Goal: Information Seeking & Learning: Learn about a topic

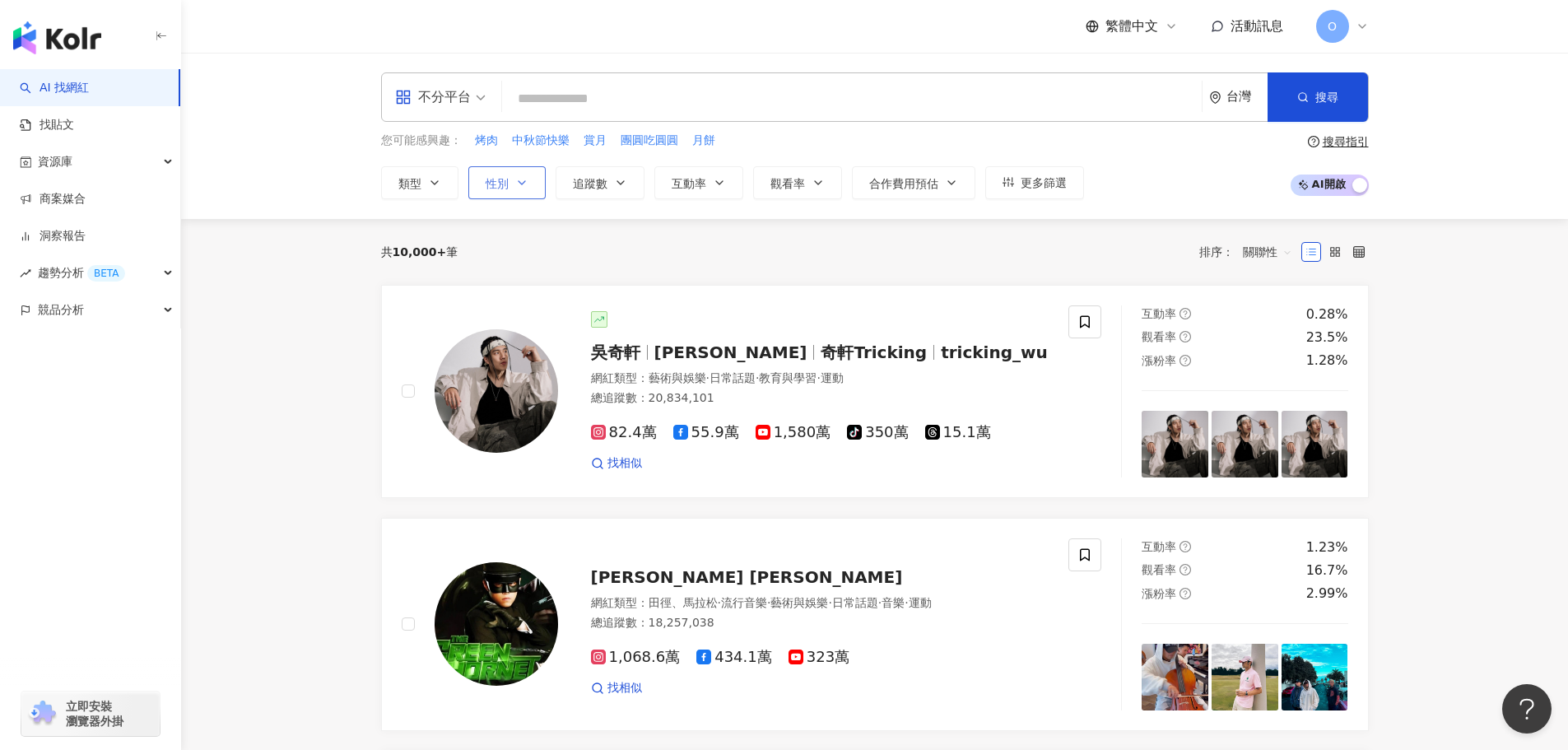
click at [509, 185] on button "性別" at bounding box center [507, 183] width 77 height 33
click at [510, 283] on span "女" at bounding box center [510, 280] width 24 height 19
click at [449, 189] on button "類型" at bounding box center [419, 183] width 77 height 33
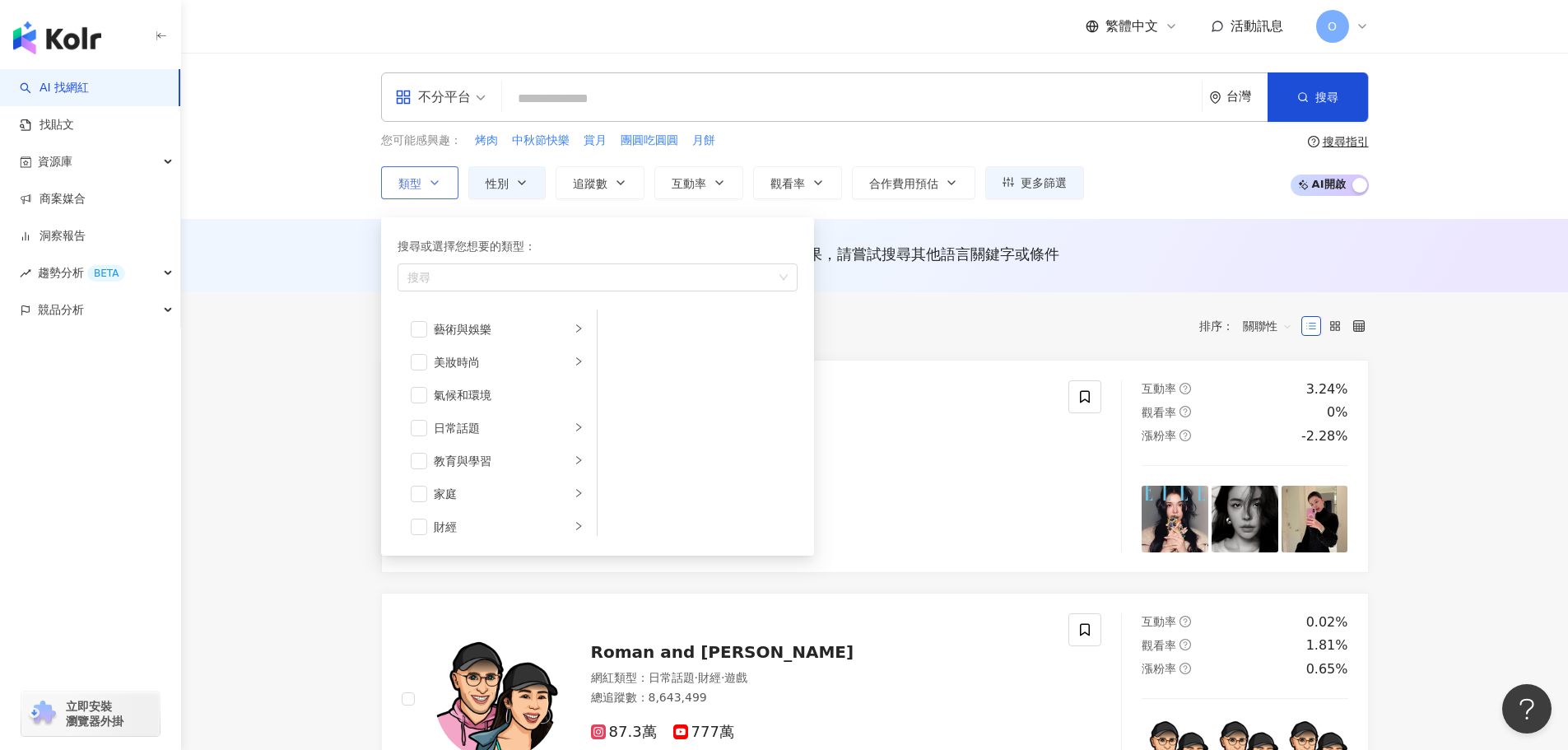
scroll to position [82, 0]
click at [416, 412] on span "button" at bounding box center [419, 411] width 17 height 17
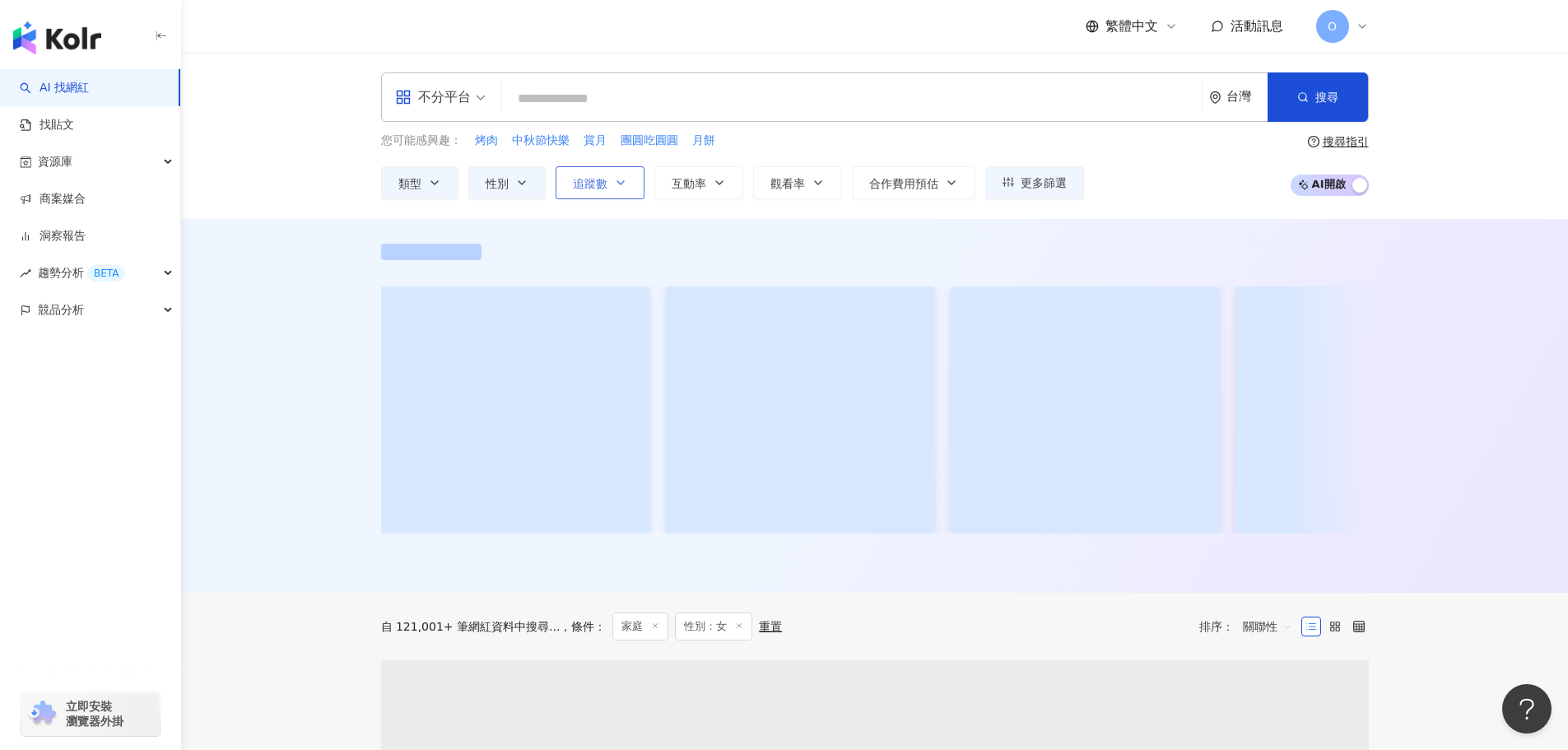
click at [627, 189] on button "追蹤數" at bounding box center [599, 183] width 89 height 33
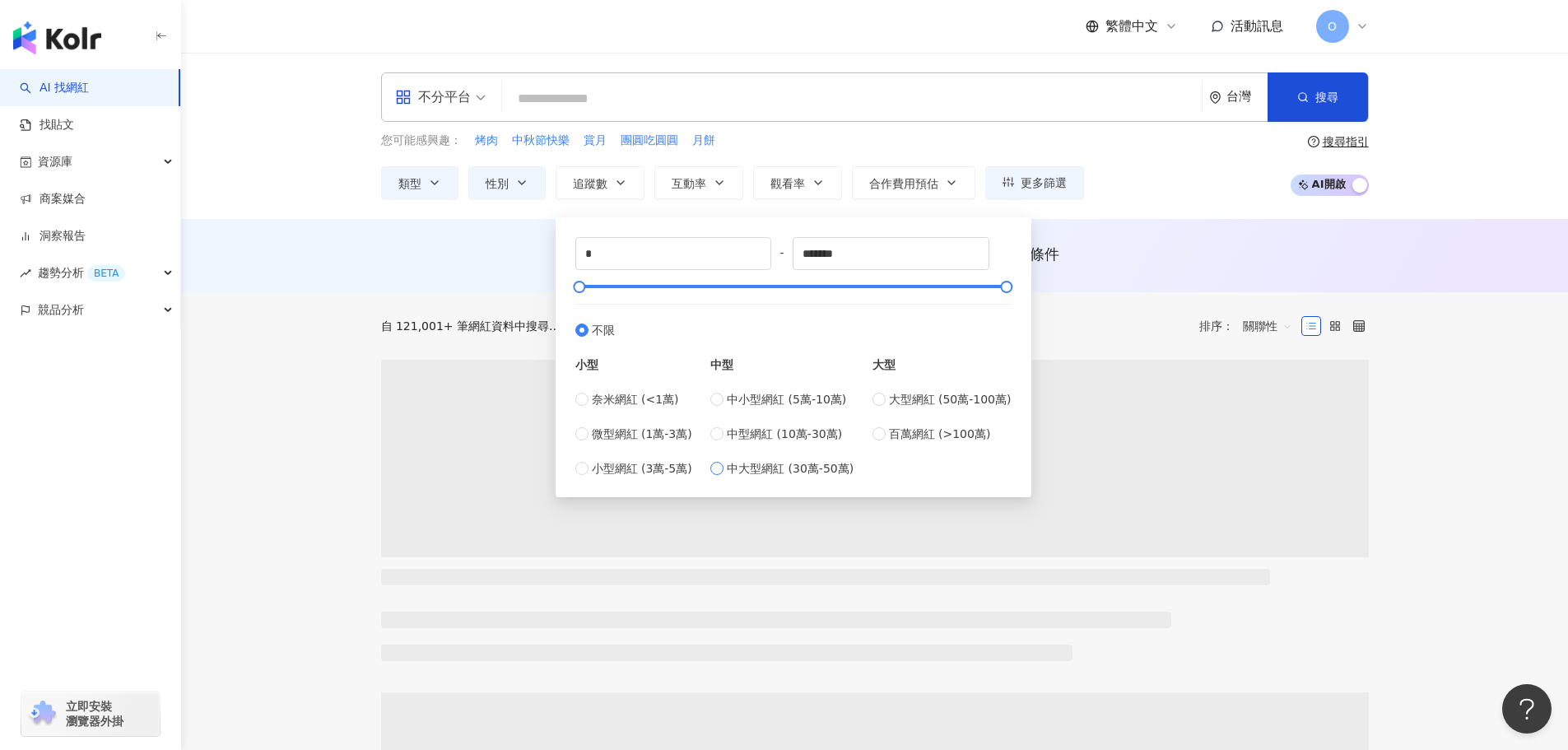
click at [738, 469] on span "中大型網紅 (30萬-50萬)" at bounding box center [790, 468] width 127 height 19
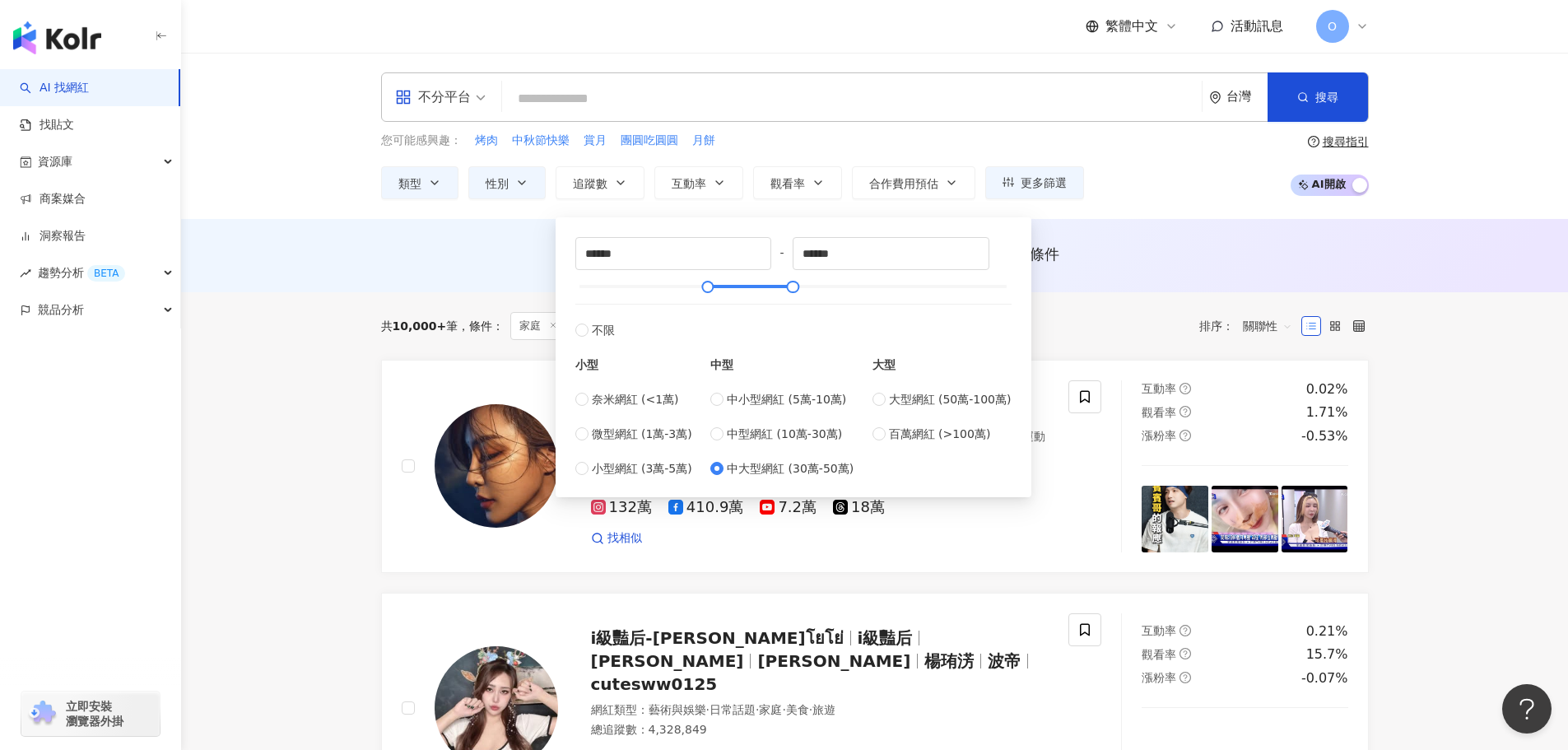
type input "******"
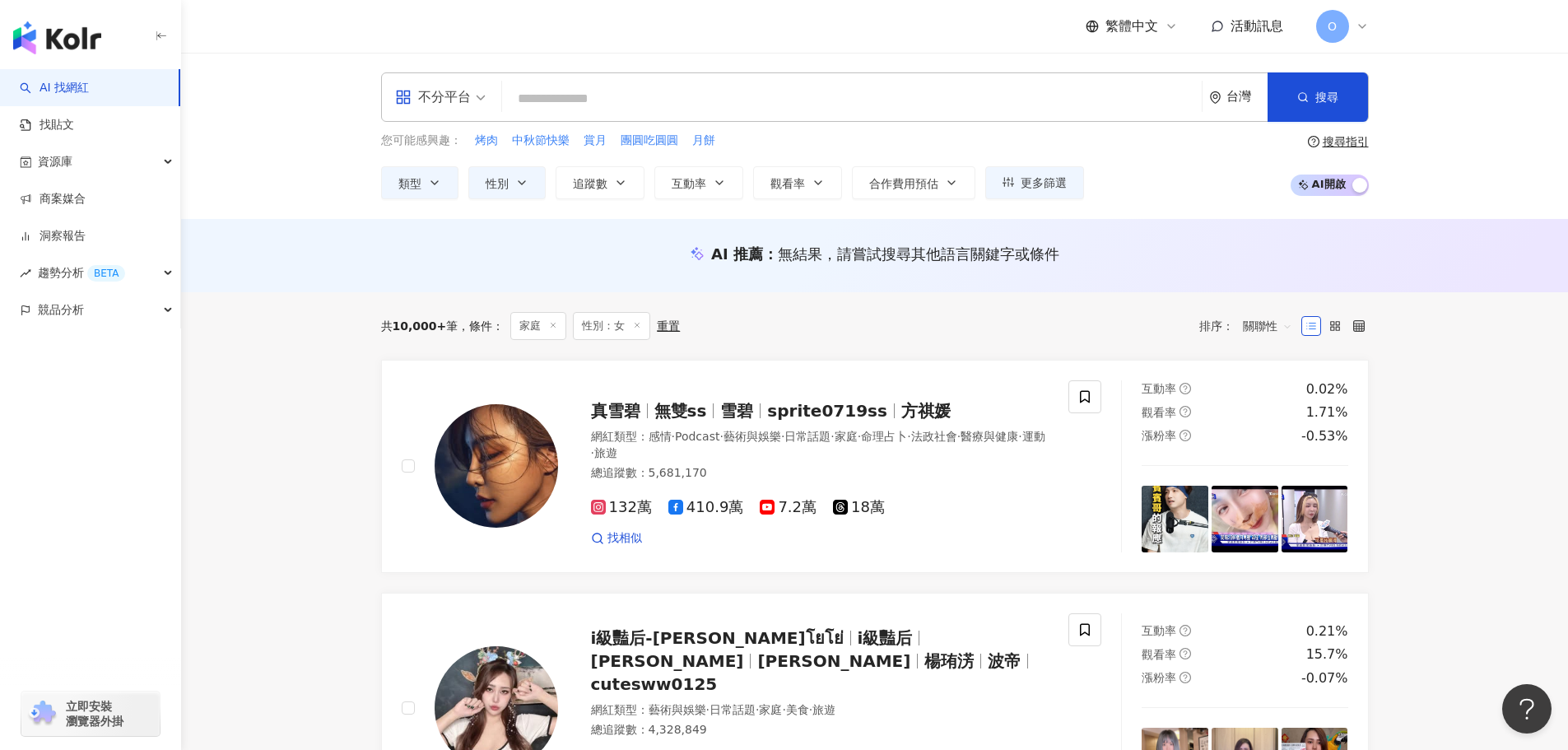
click at [237, 272] on div "AI 推薦 ： 無結果，請嘗試搜尋其他語言關鍵字或條件" at bounding box center [874, 255] width 1386 height 73
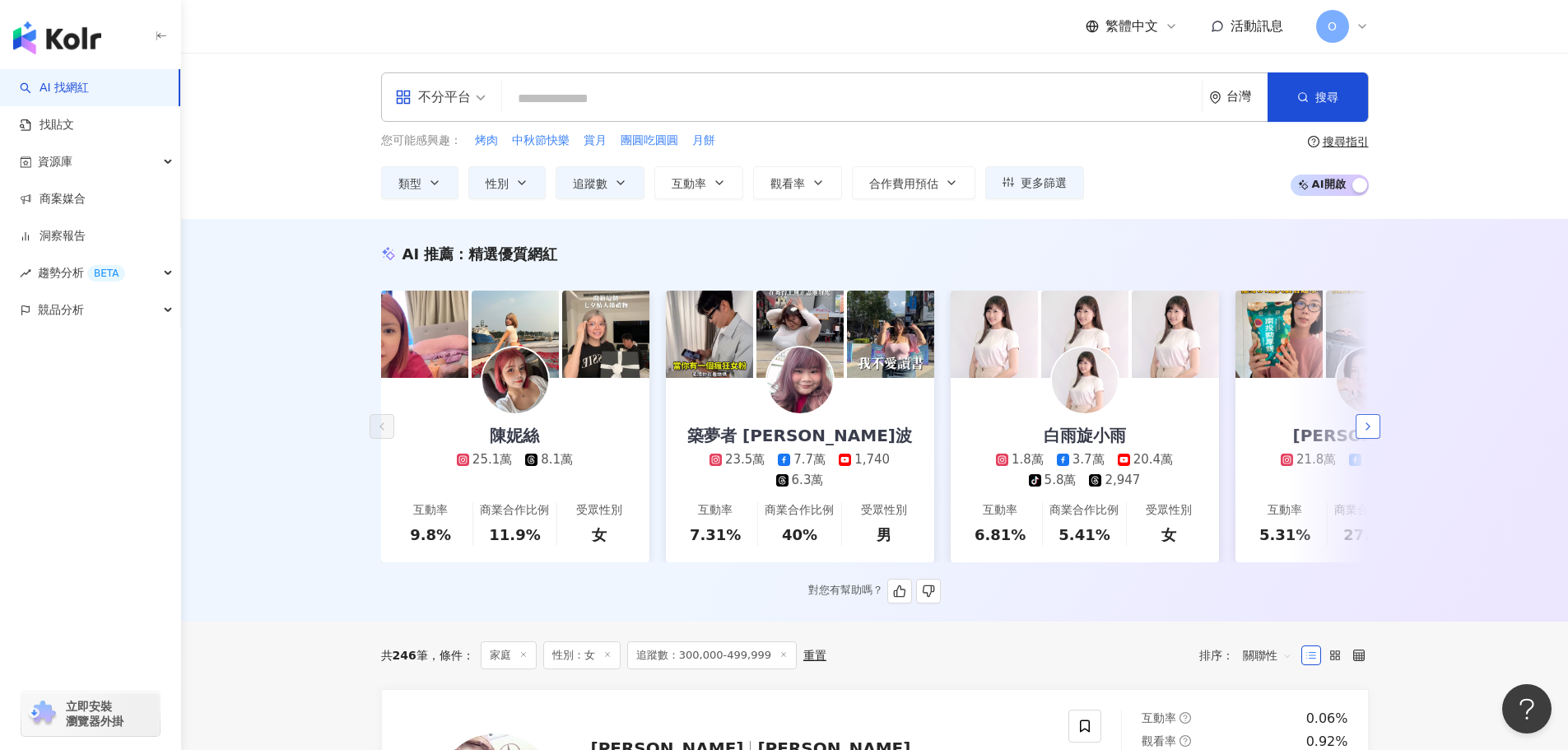
click at [1369, 430] on polyline "button" at bounding box center [1367, 426] width 3 height 7
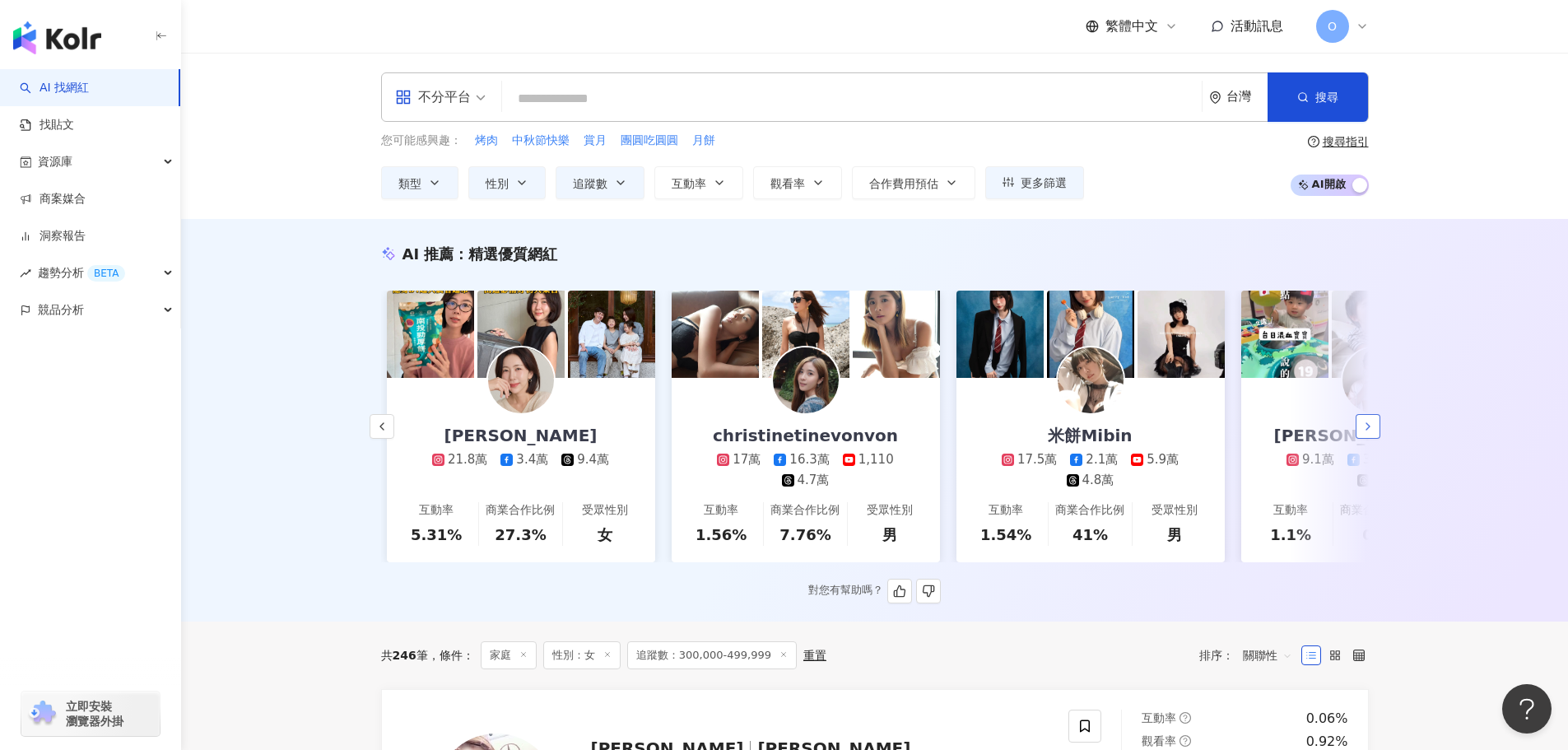
scroll to position [0, 854]
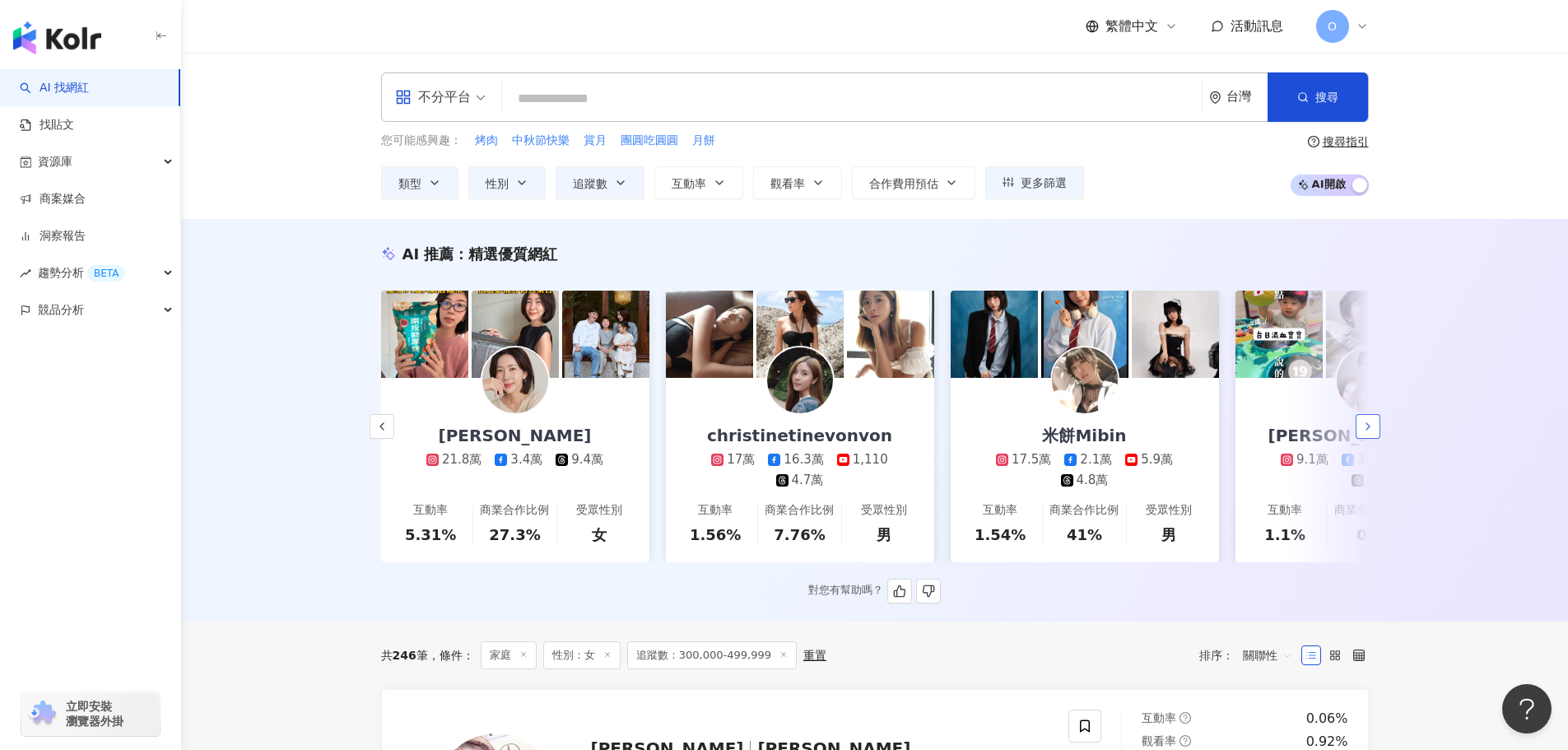
click at [1368, 433] on icon "button" at bounding box center [1367, 426] width 13 height 13
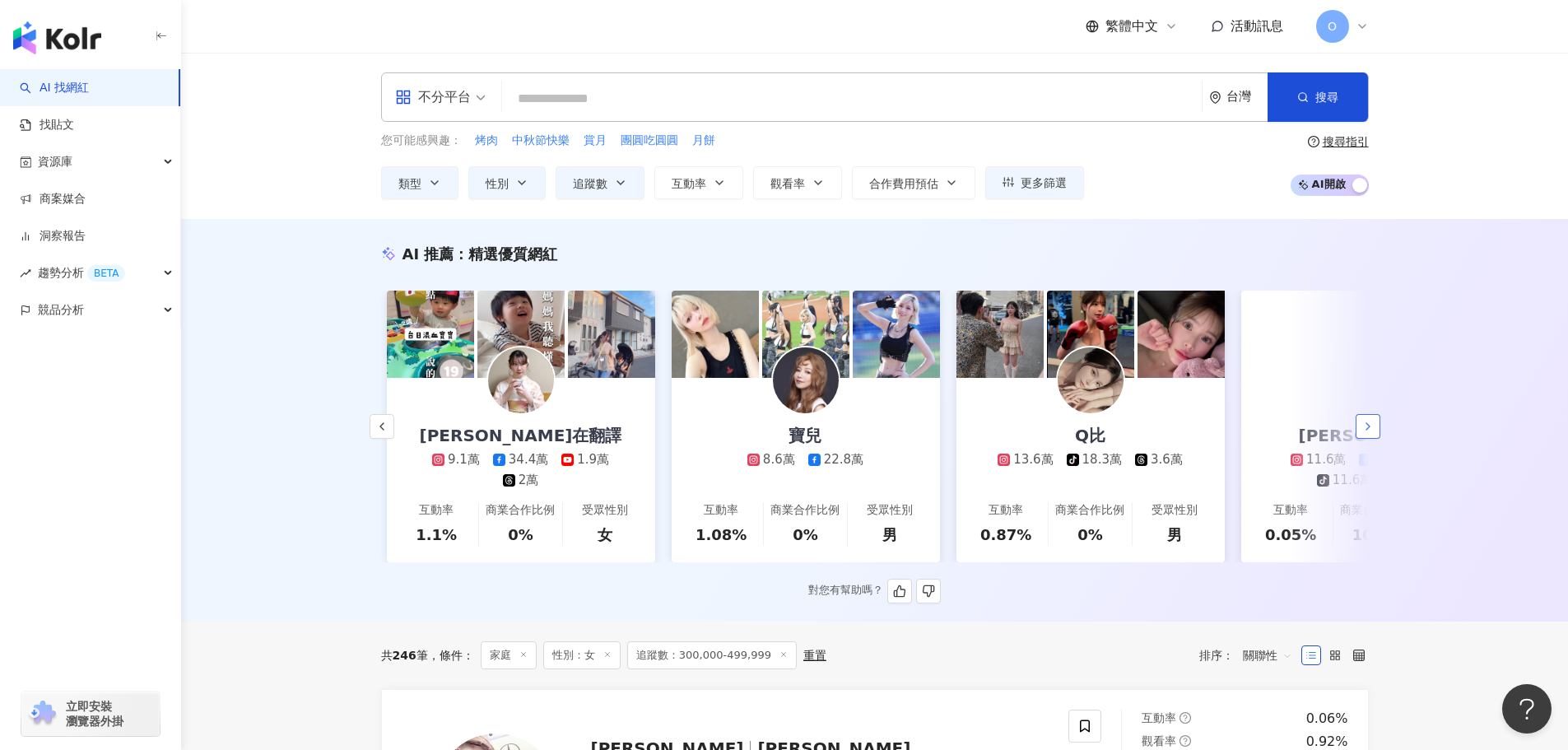
scroll to position [0, 1709]
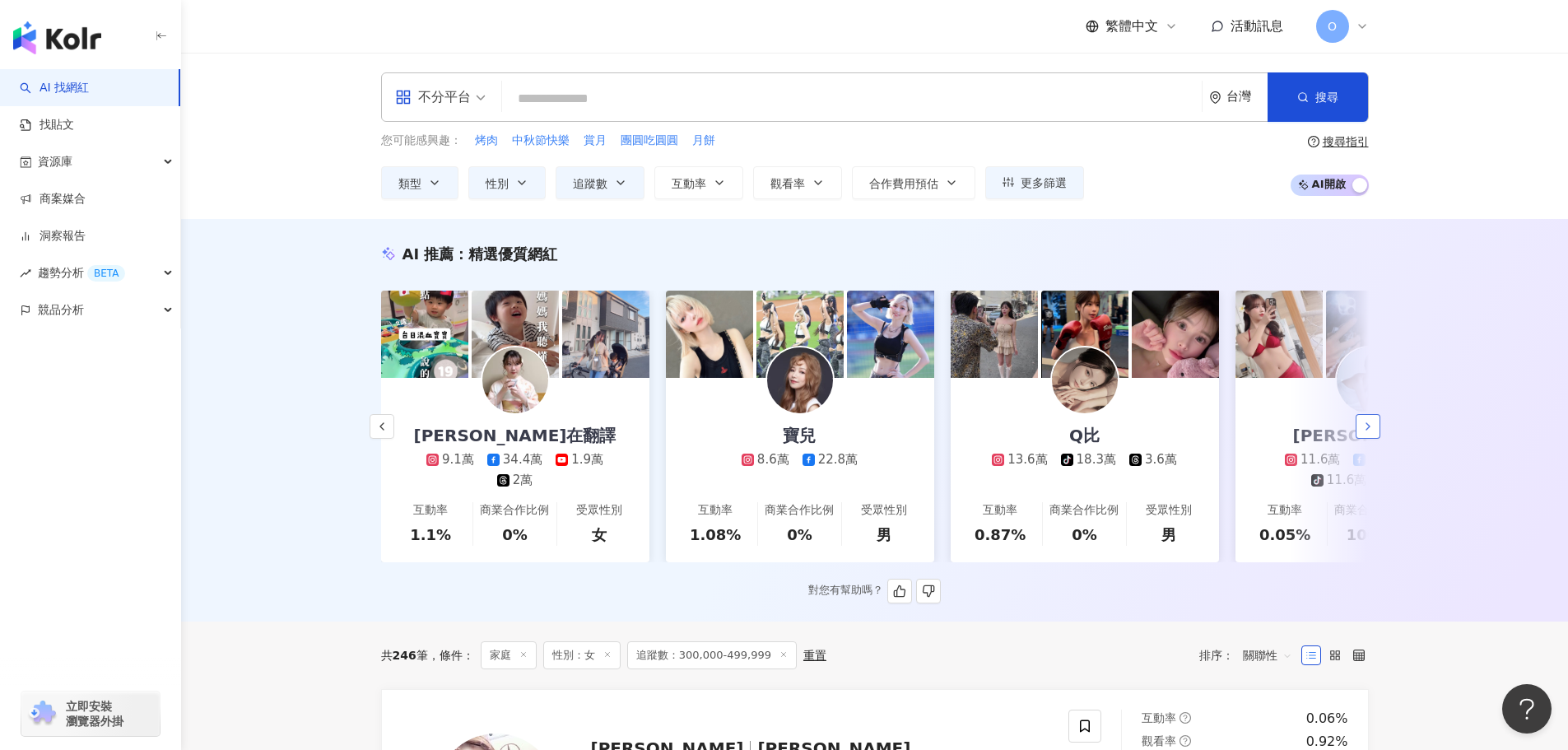
click at [1368, 433] on icon "button" at bounding box center [1367, 426] width 13 height 13
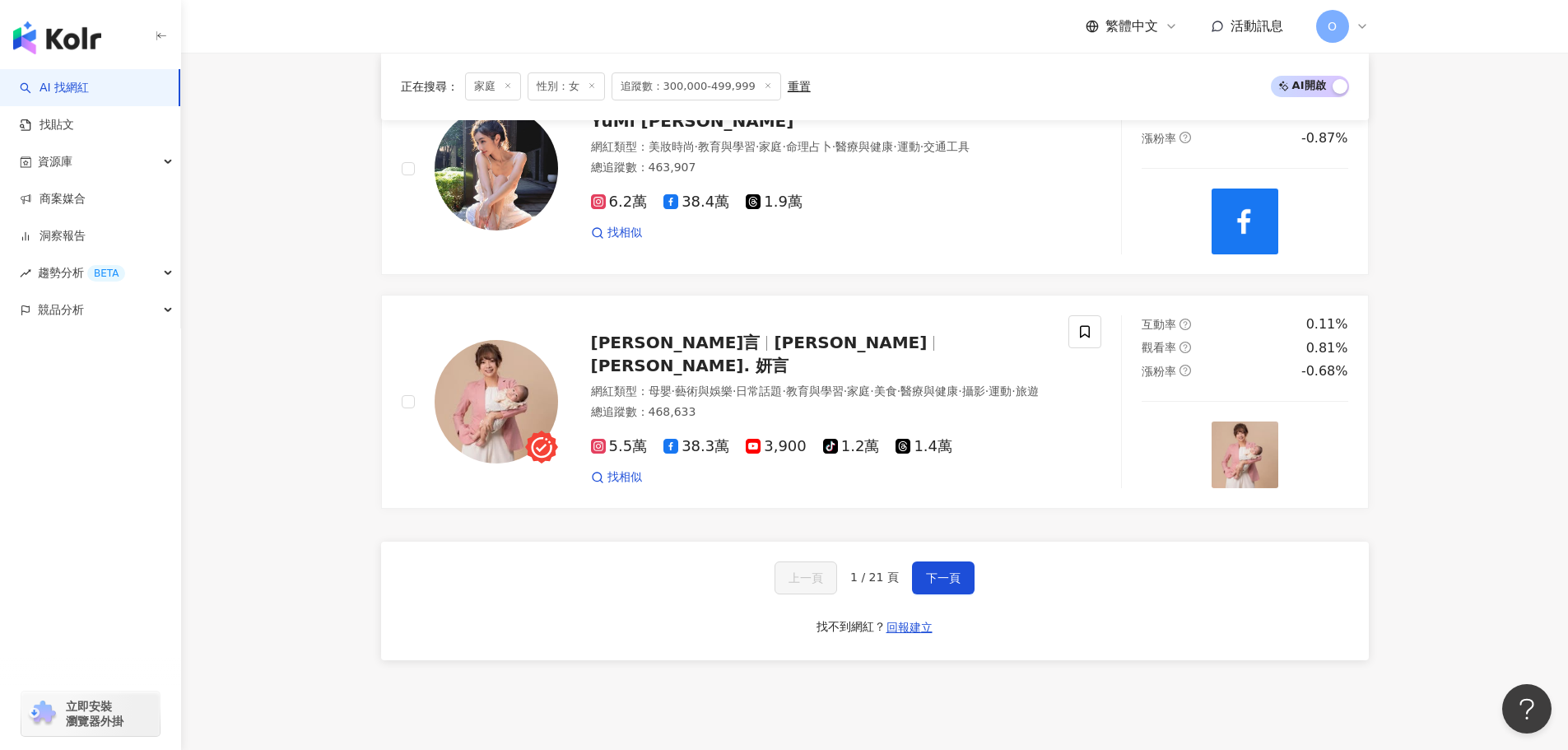
scroll to position [2963, 0]
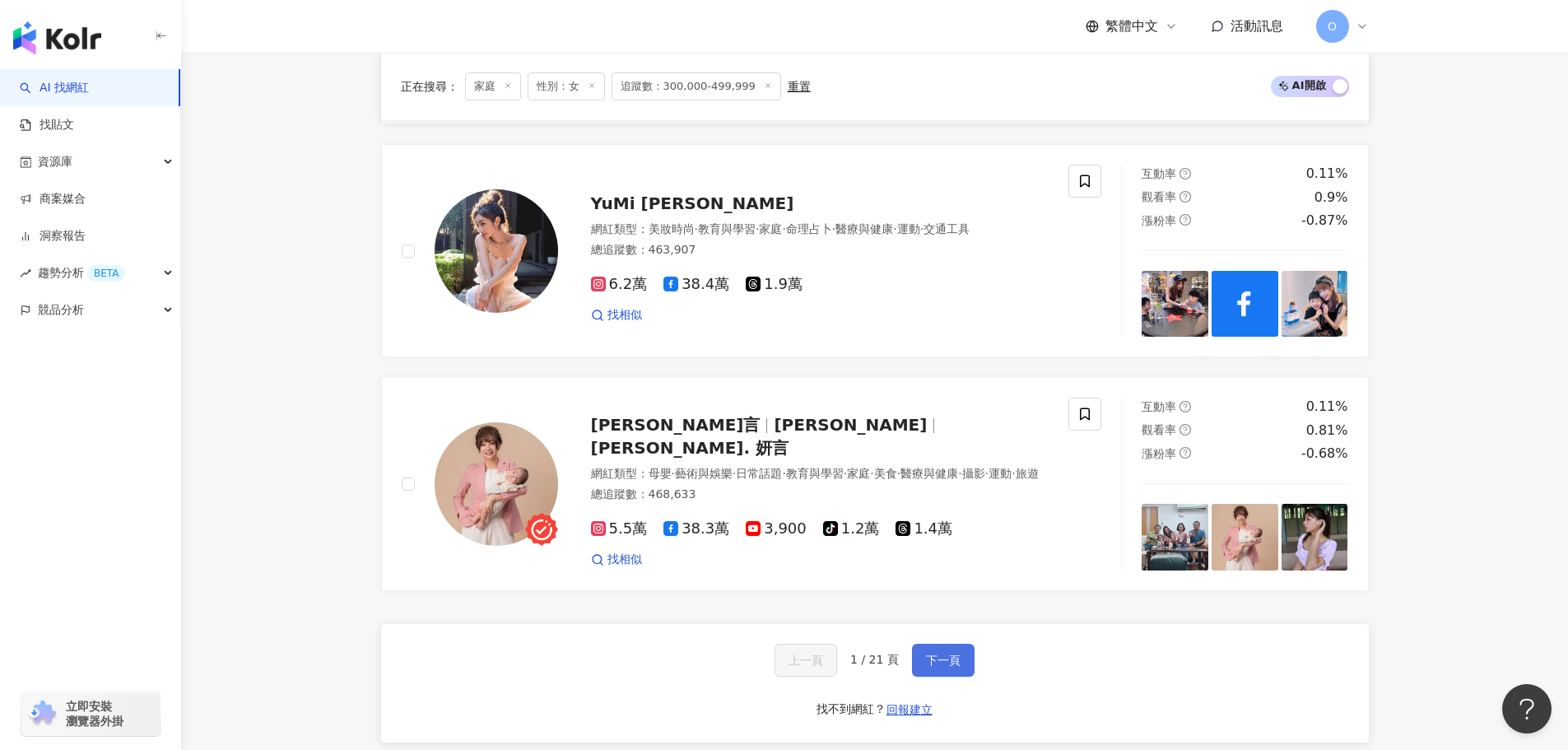
click at [922, 644] on button "下一頁" at bounding box center [943, 660] width 62 height 33
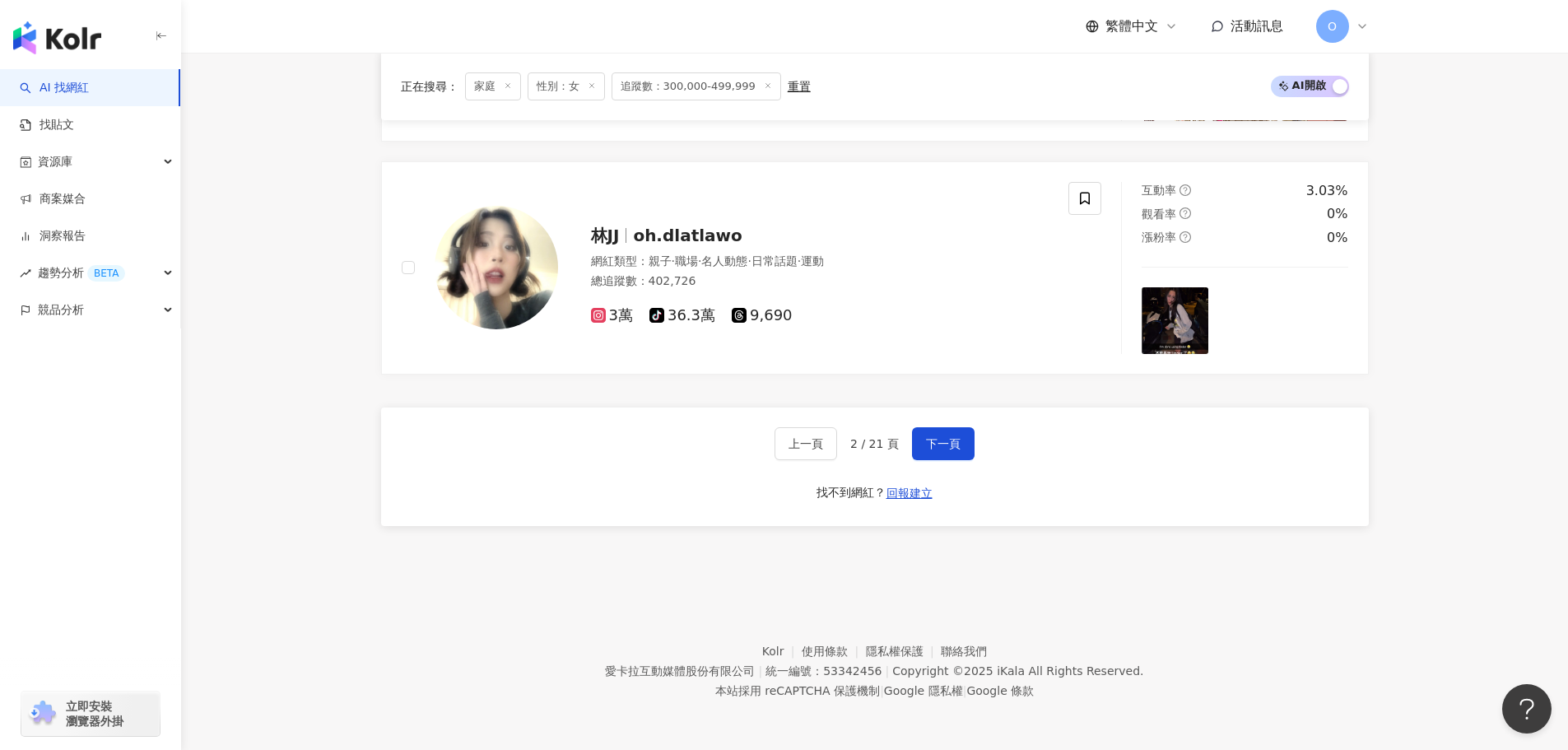
scroll to position [3112, 0]
click at [969, 449] on button "下一頁" at bounding box center [943, 443] width 62 height 33
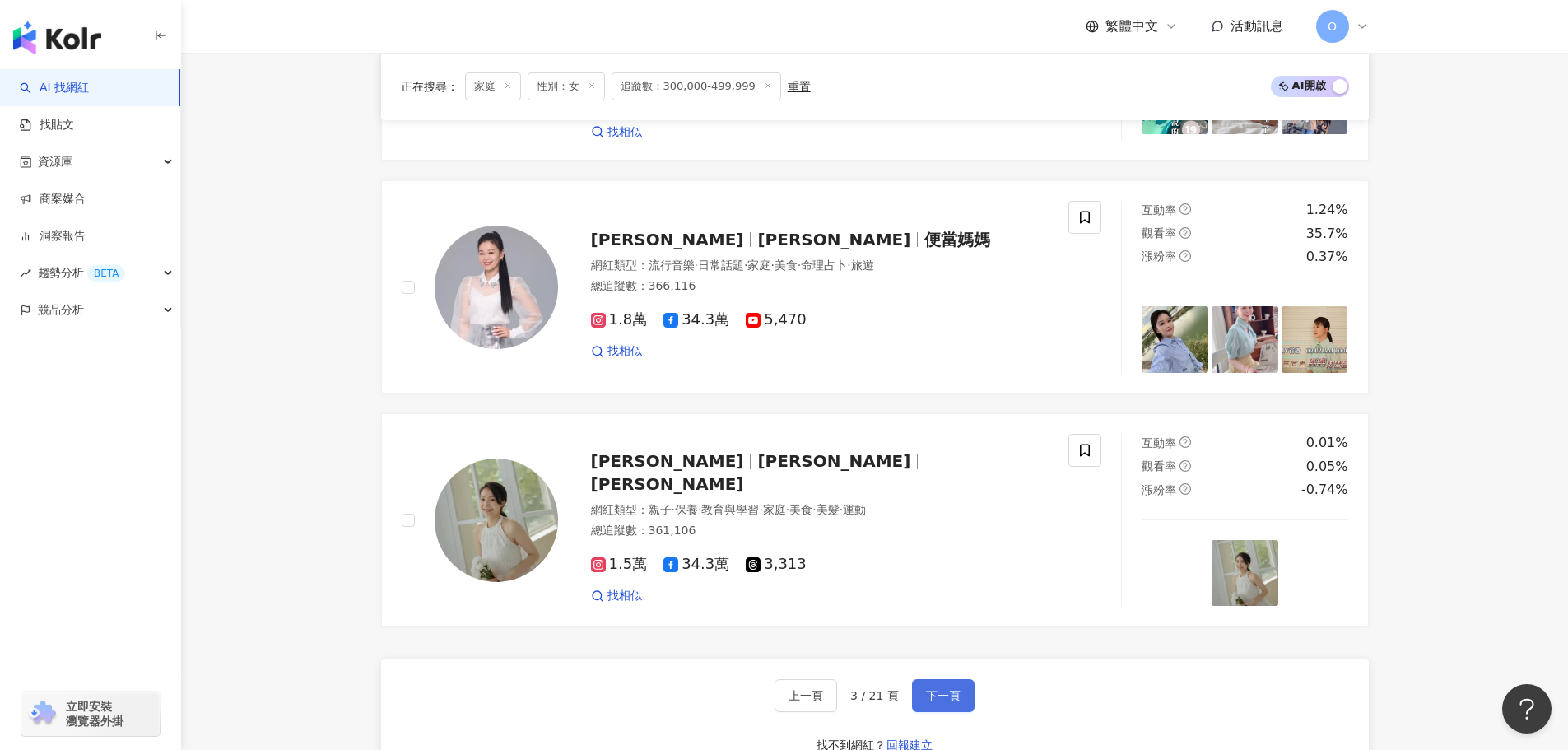
scroll to position [3102, 0]
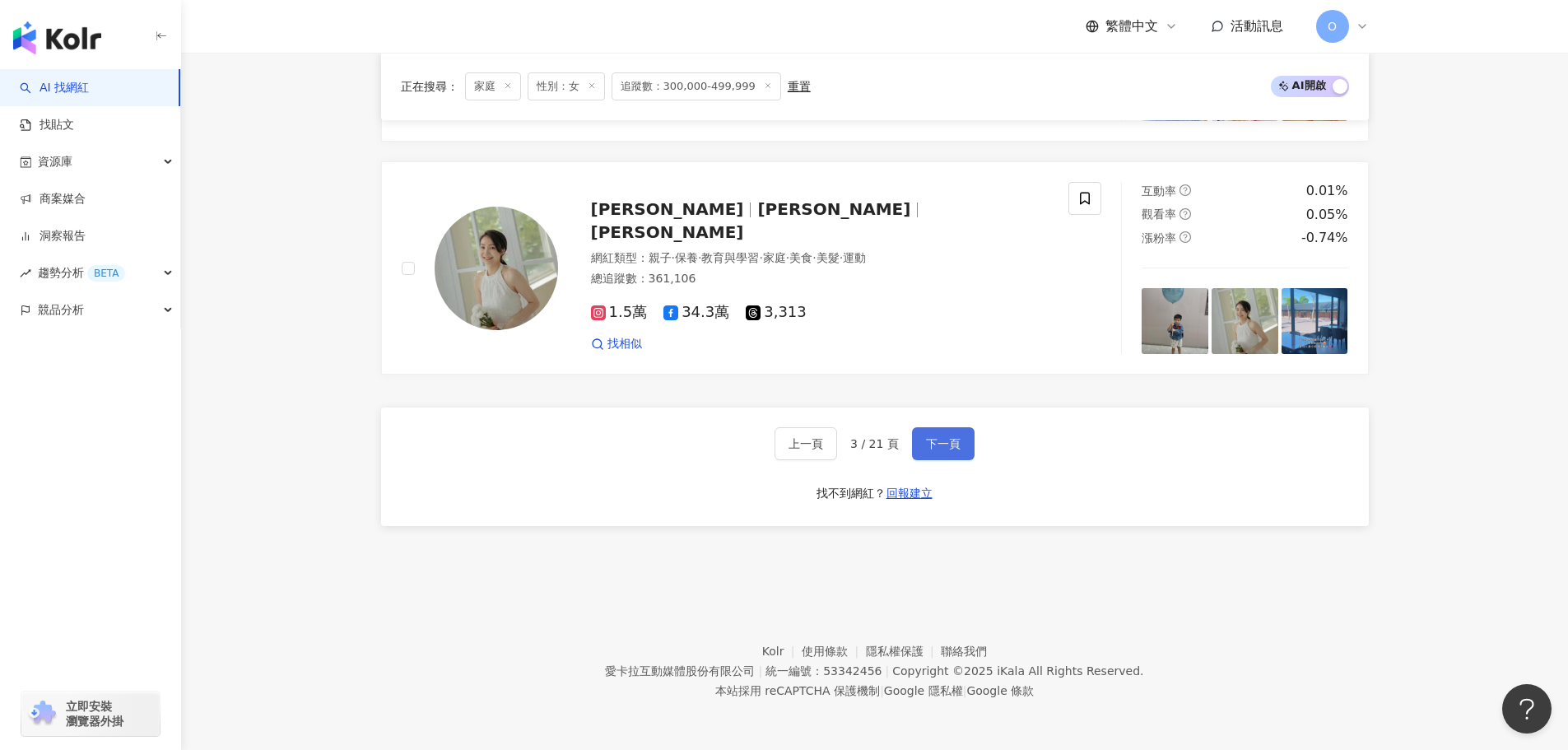
click at [969, 449] on button "下一頁" at bounding box center [943, 443] width 62 height 33
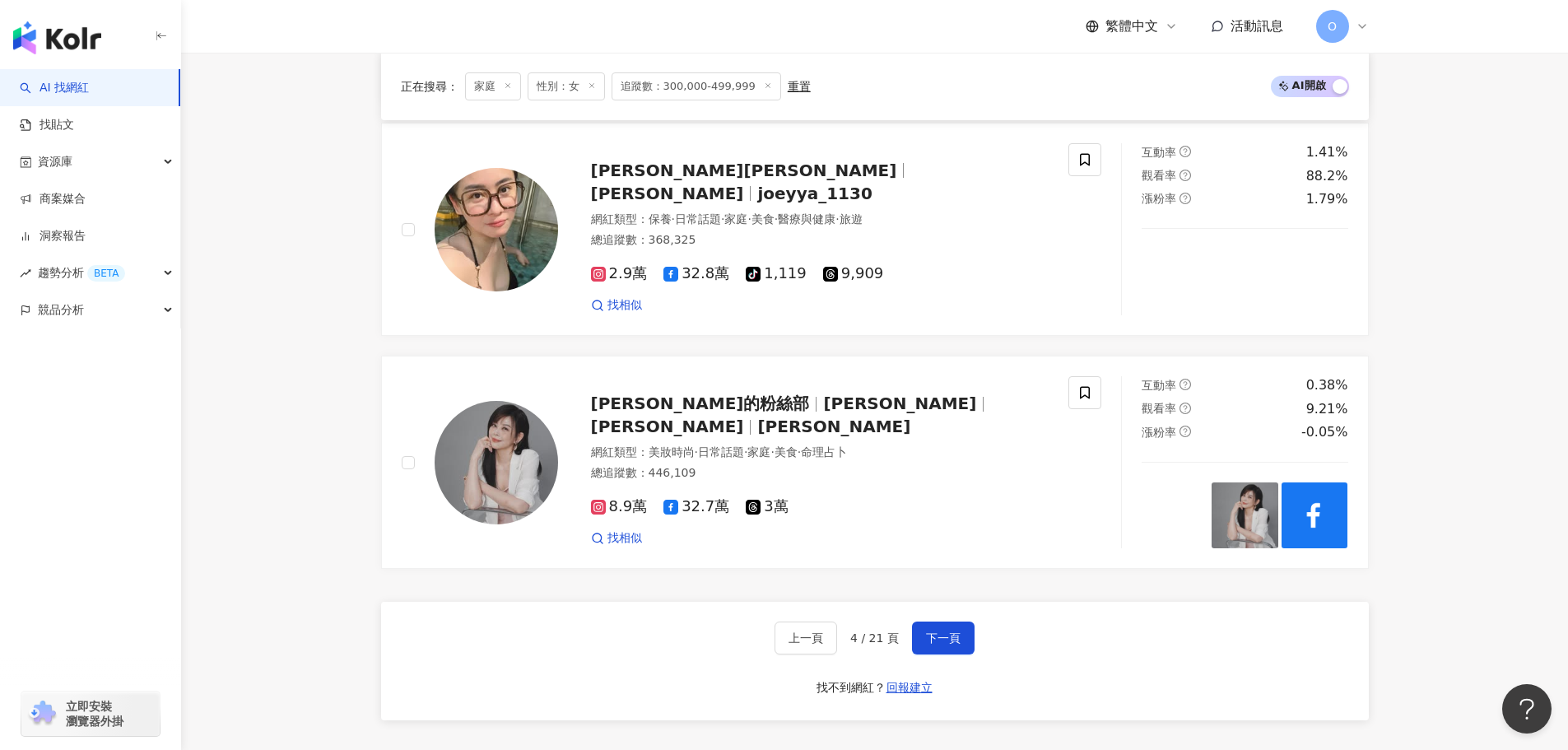
scroll to position [3136, 0]
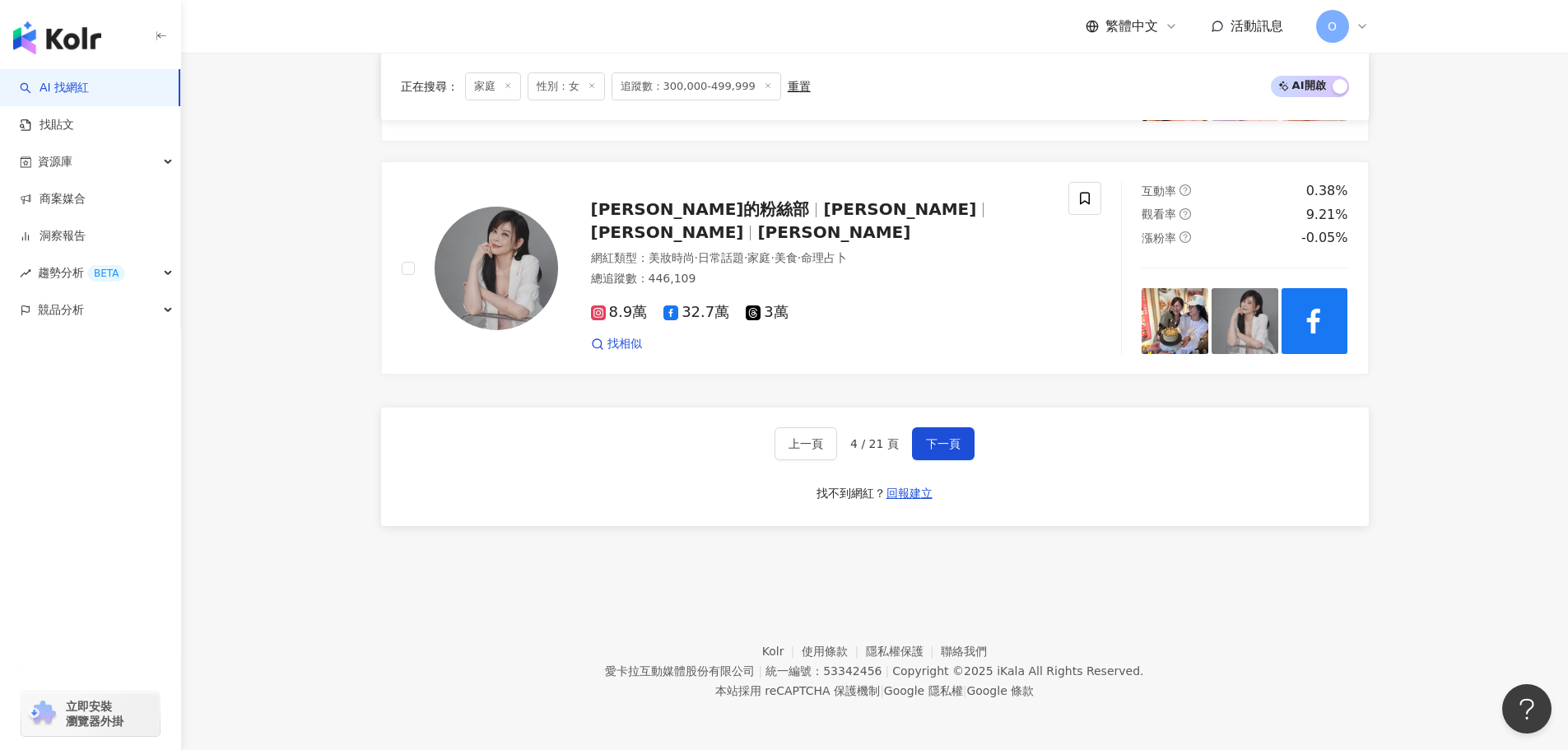
click at [977, 438] on div "上一頁 4 / 21 頁 下一頁 找不到網紅？ 回報建立" at bounding box center [874, 466] width 987 height 118
click at [965, 441] on button "下一頁" at bounding box center [943, 443] width 62 height 33
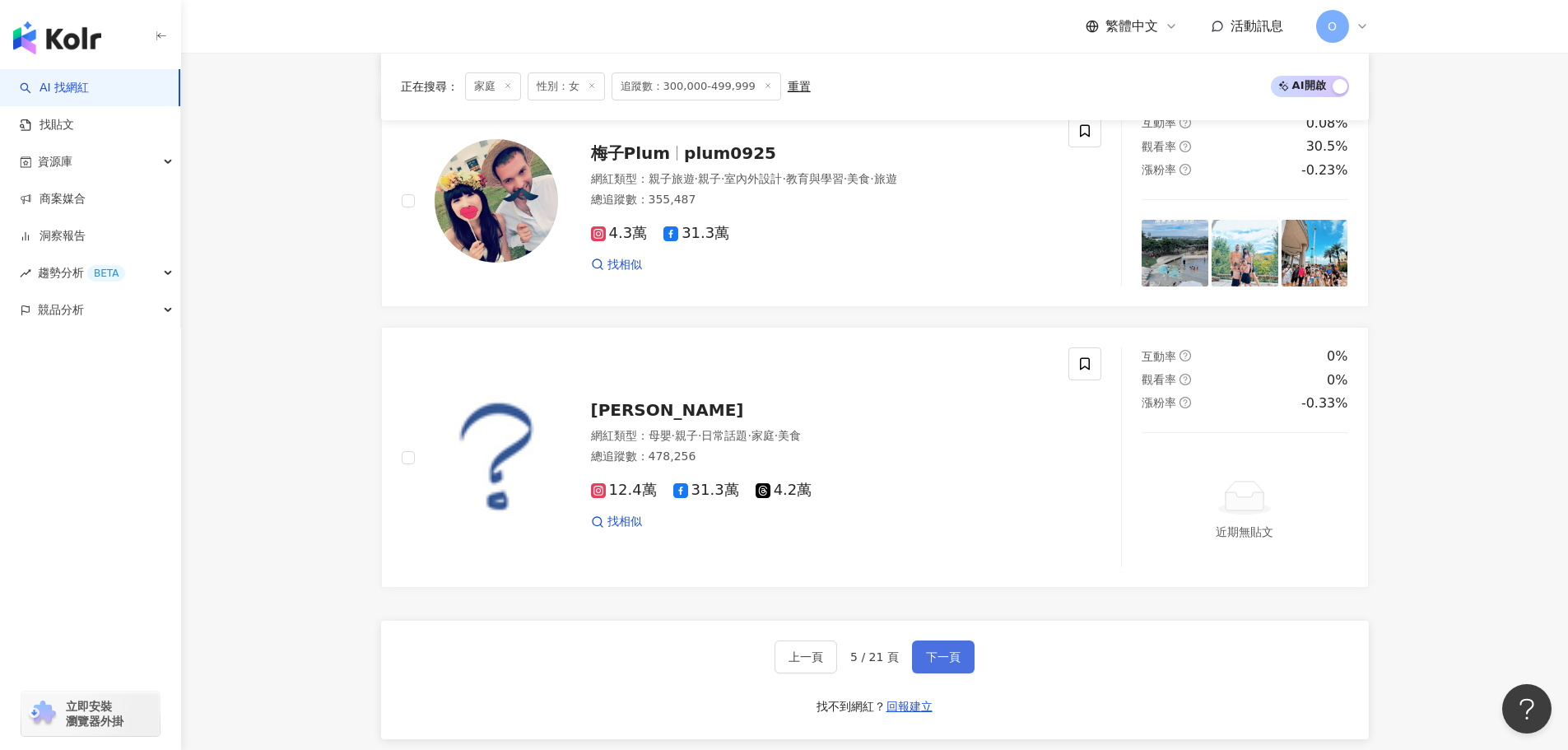
scroll to position [2963, 0]
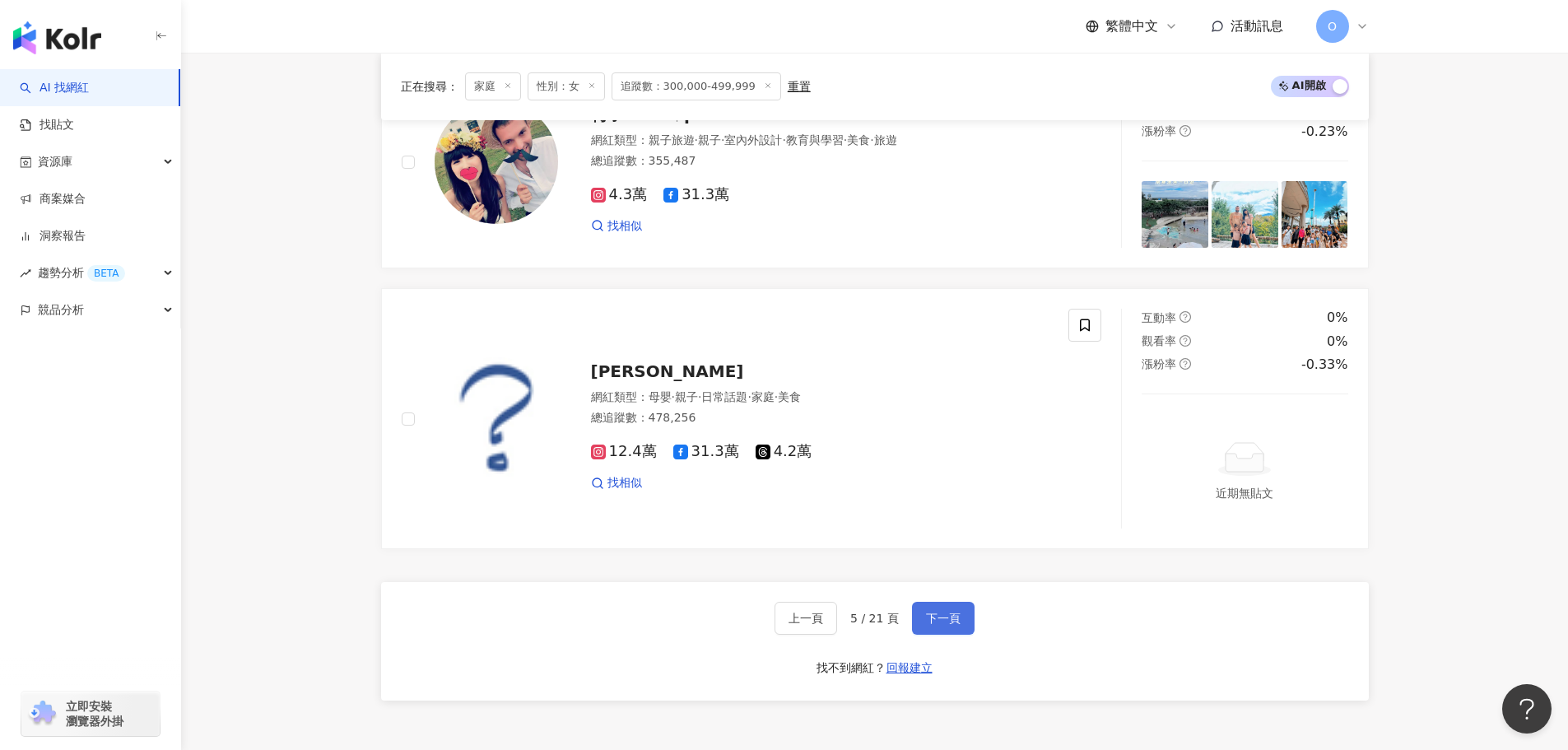
click at [947, 624] on span "下一頁" at bounding box center [942, 617] width 34 height 13
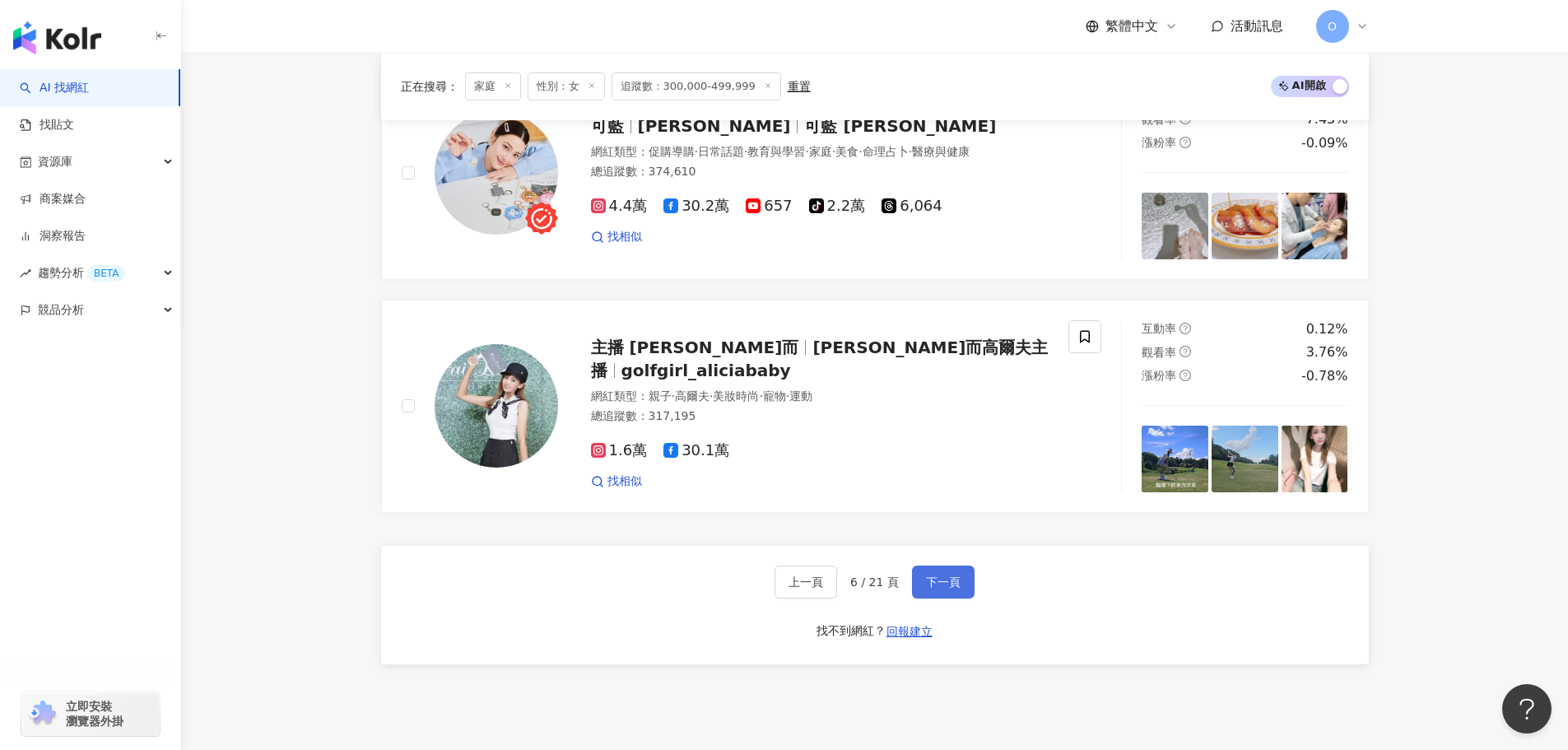
click at [935, 589] on span "下一頁" at bounding box center [942, 581] width 34 height 13
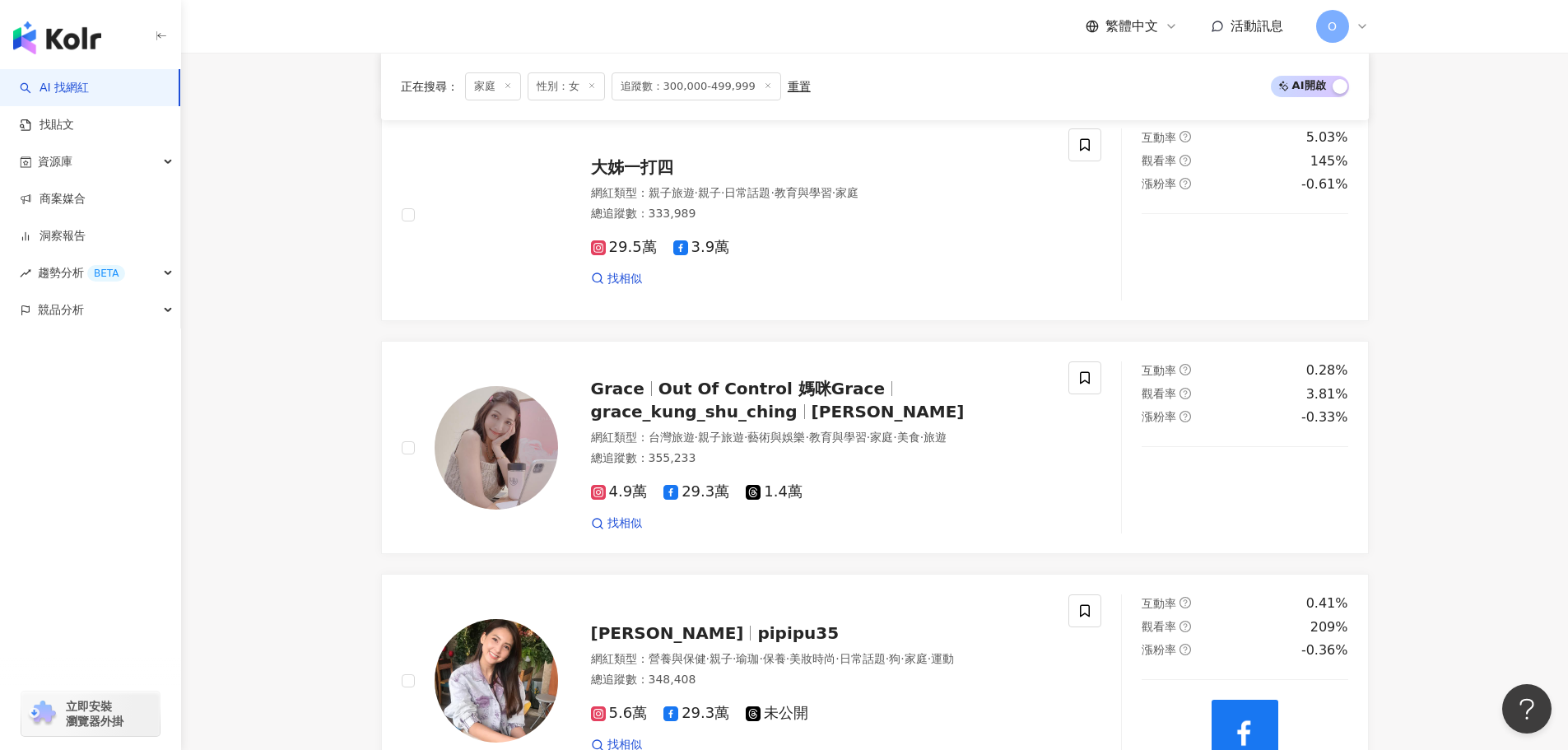
scroll to position [2491, 0]
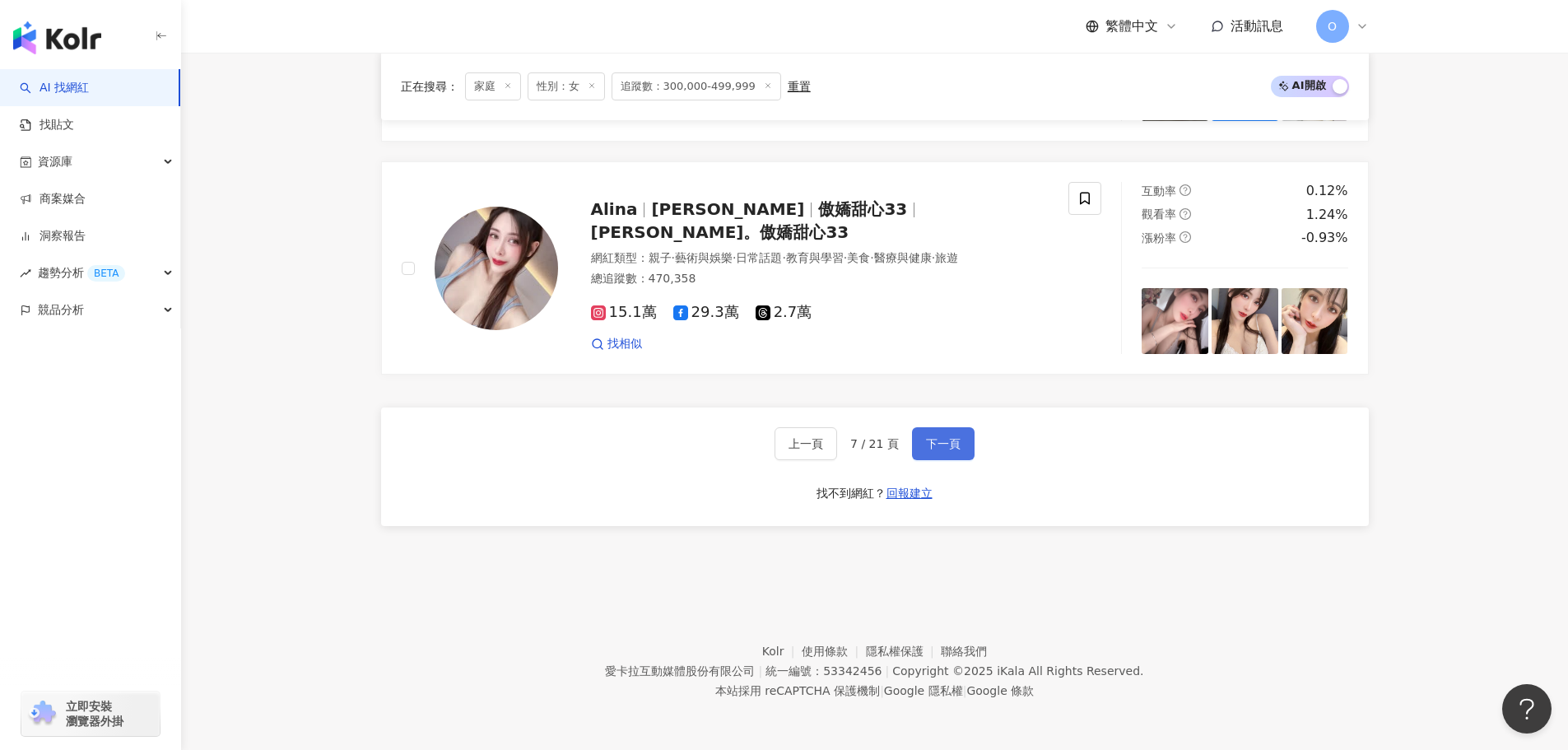
click at [922, 439] on button "下一頁" at bounding box center [943, 443] width 62 height 33
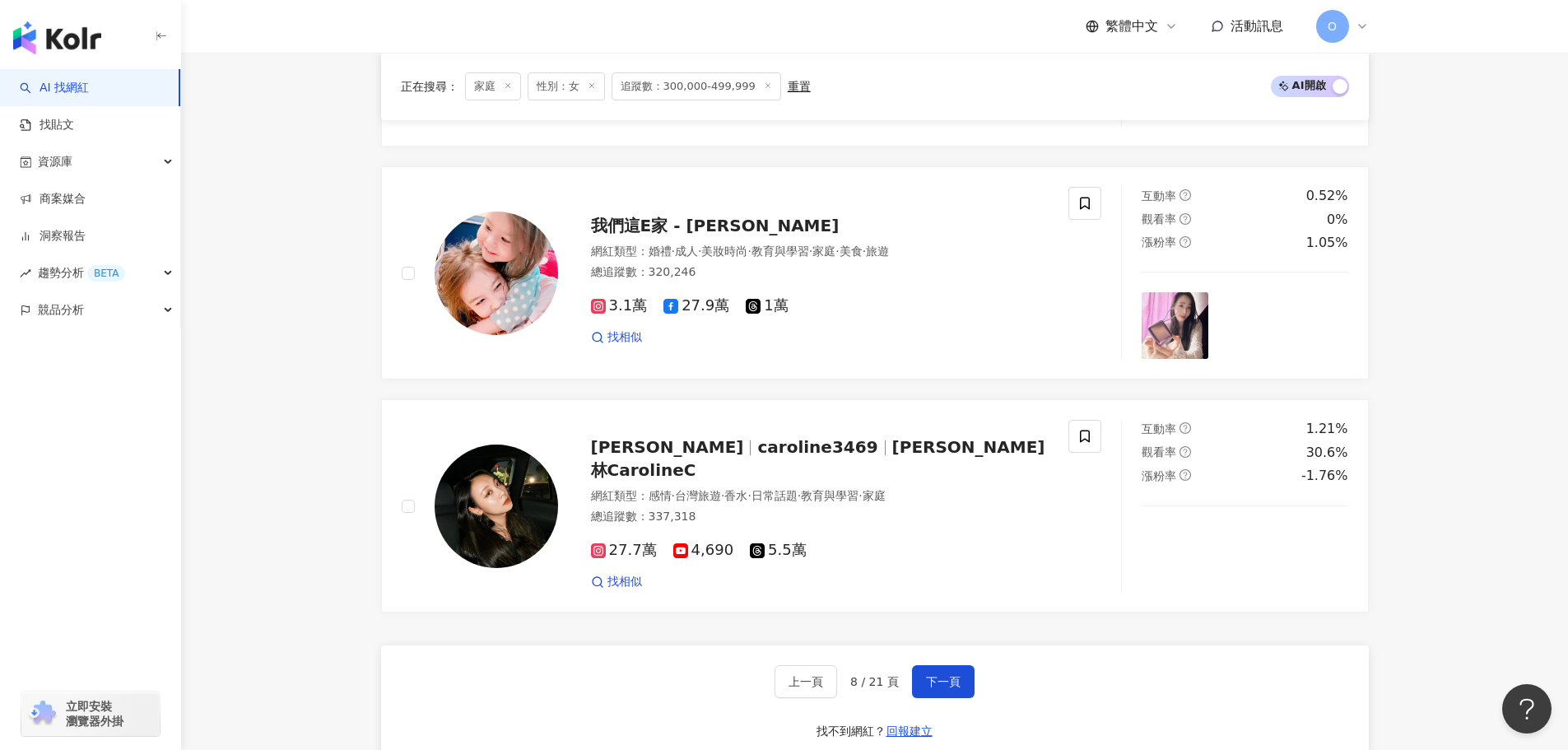
scroll to position [3149, 0]
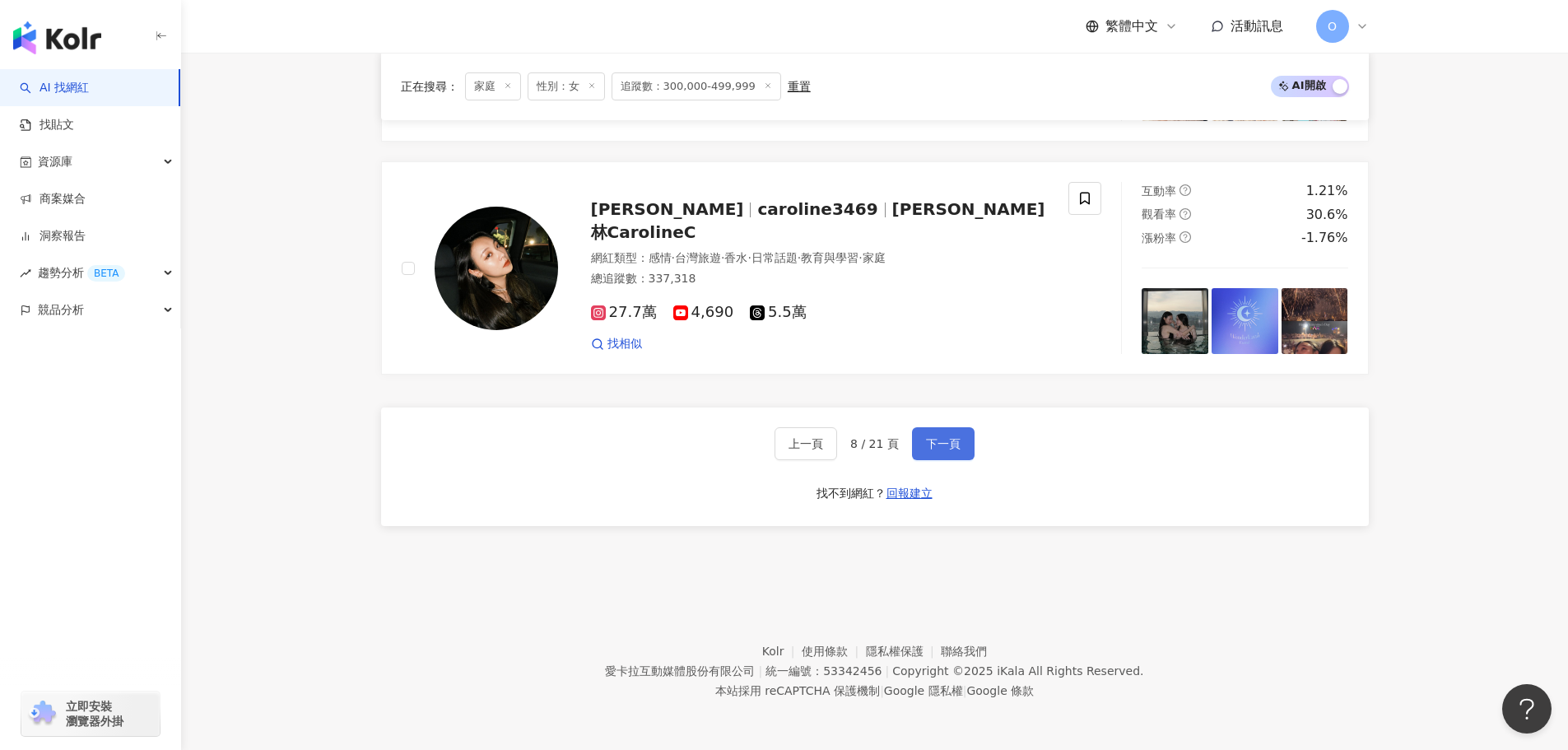
click at [951, 446] on span "下一頁" at bounding box center [942, 443] width 34 height 13
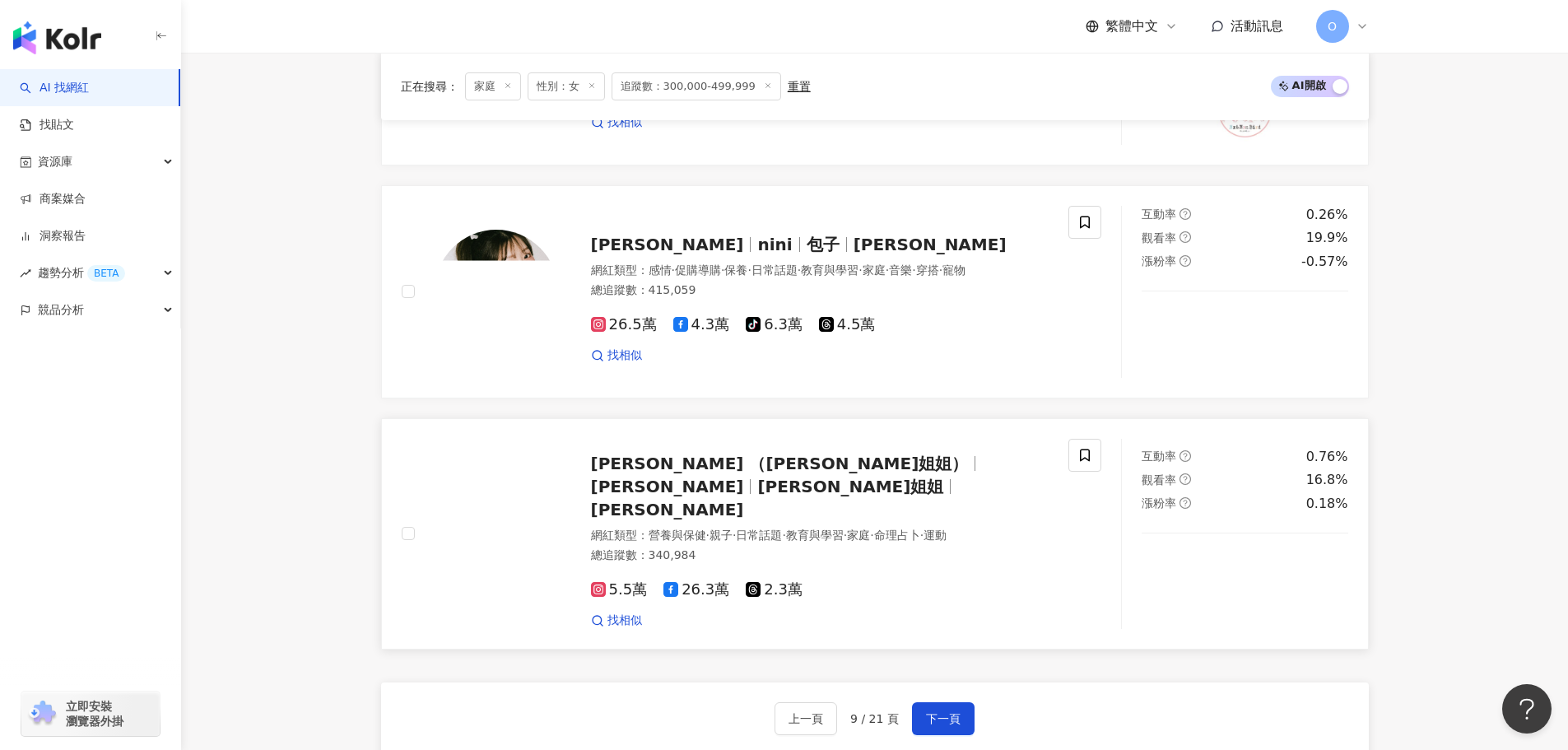
scroll to position [3242, 0]
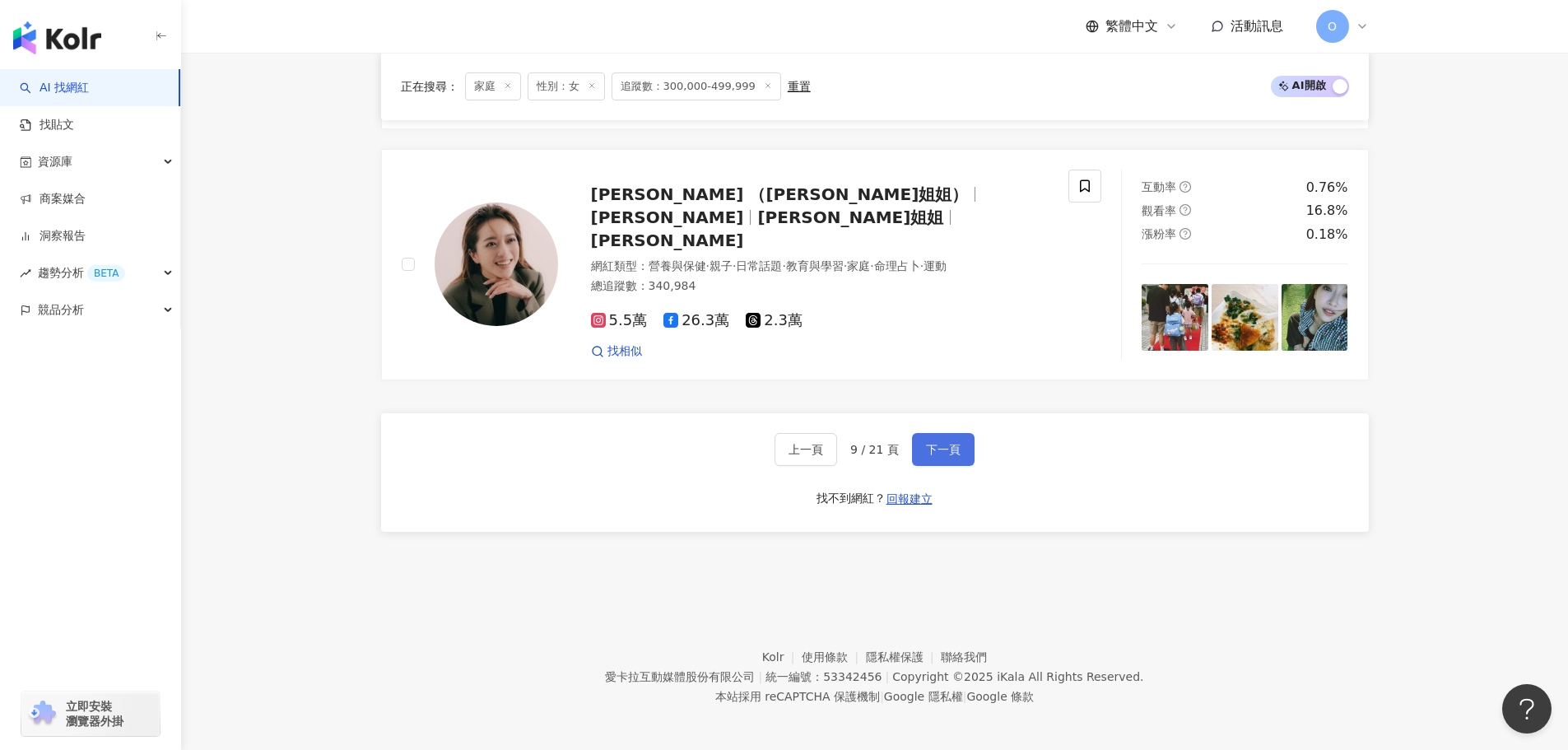
click at [953, 451] on span "下一頁" at bounding box center [942, 448] width 34 height 13
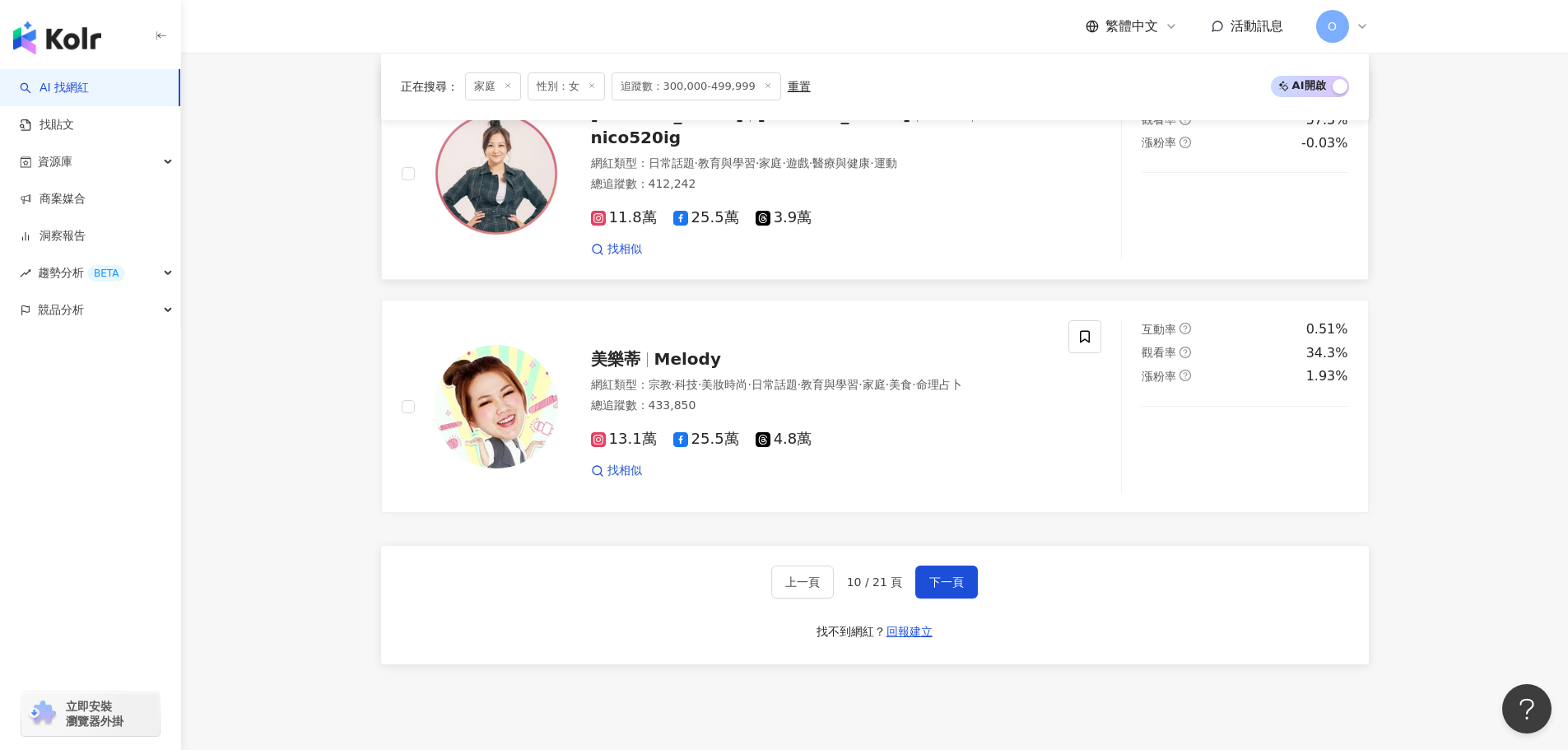
scroll to position [3149, 0]
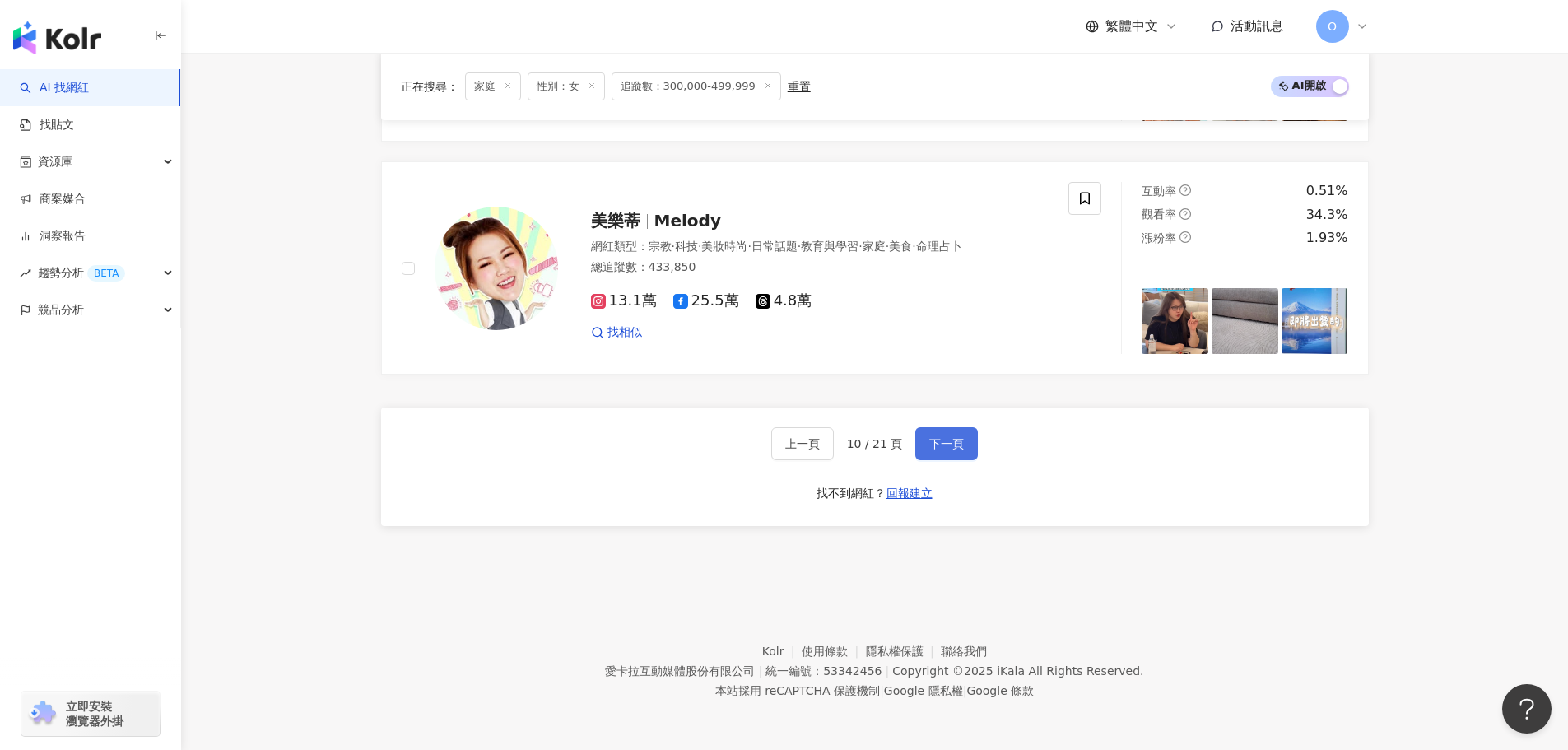
click at [934, 440] on span "下一頁" at bounding box center [946, 443] width 34 height 13
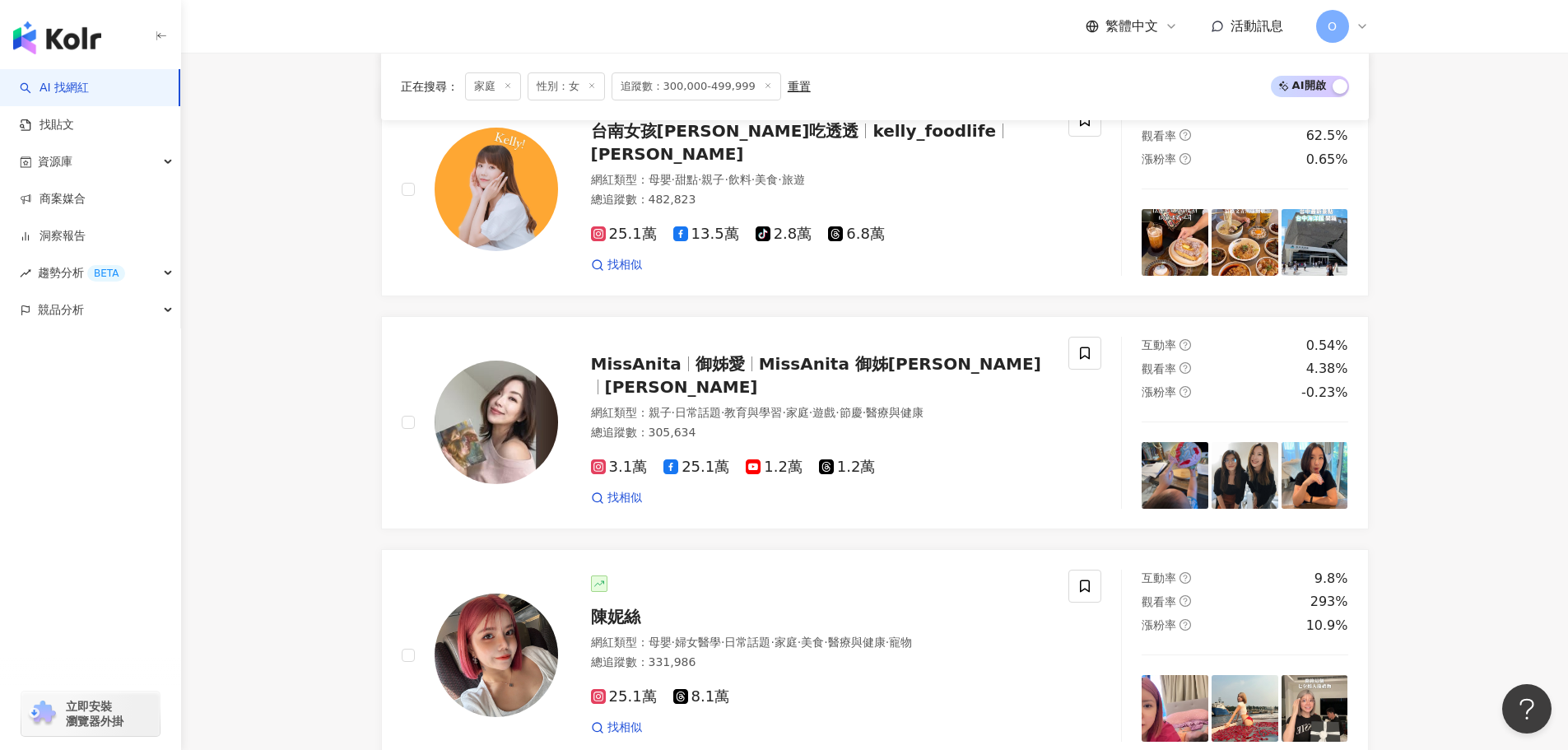
scroll to position [3102, 0]
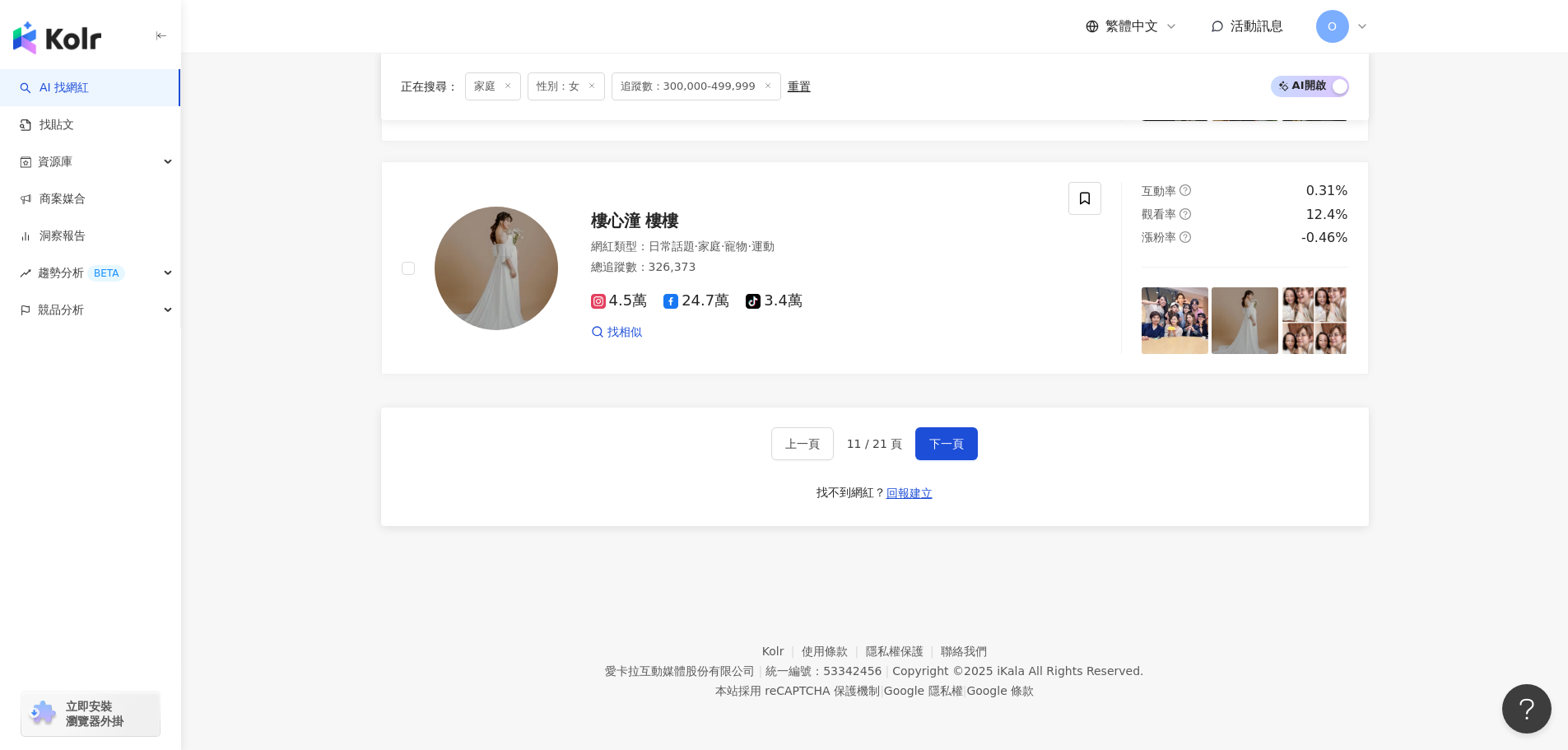
click at [901, 439] on div "上一頁 11 / 21 頁 下一頁" at bounding box center [875, 443] width 207 height 33
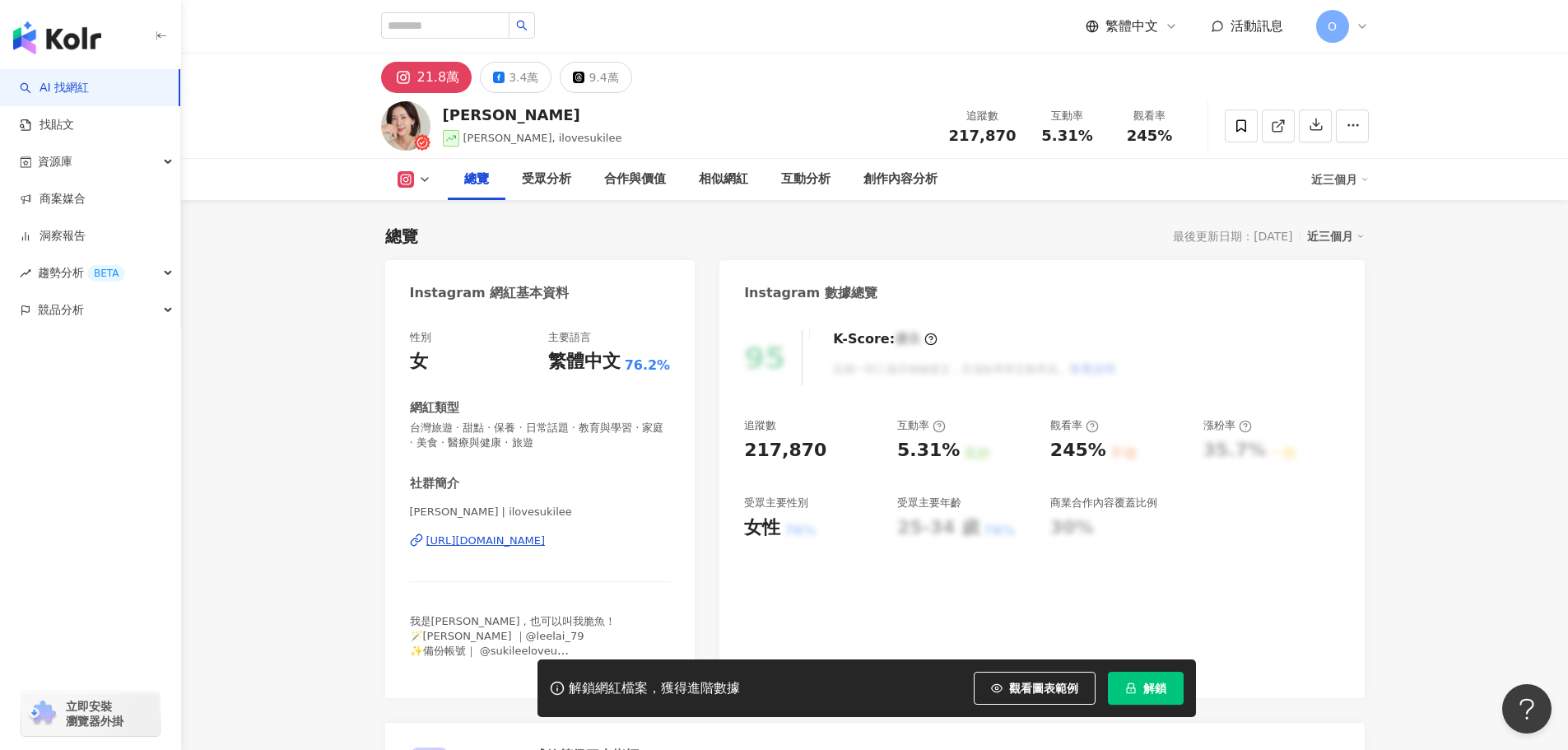
click at [469, 538] on div "https://www.instagram.com/ilovesukilee/" at bounding box center [486, 540] width 119 height 15
